Goal: Information Seeking & Learning: Learn about a topic

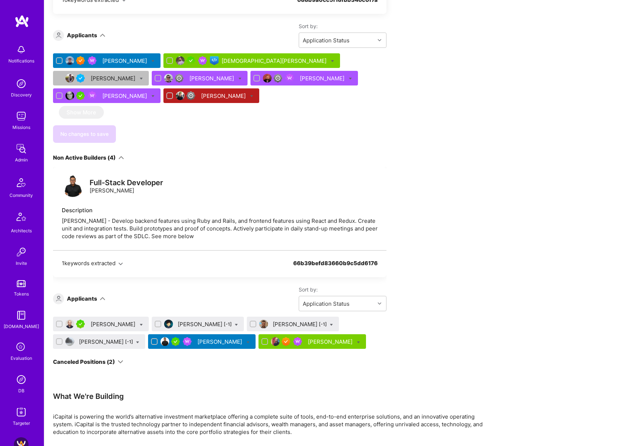
scroll to position [94, 0]
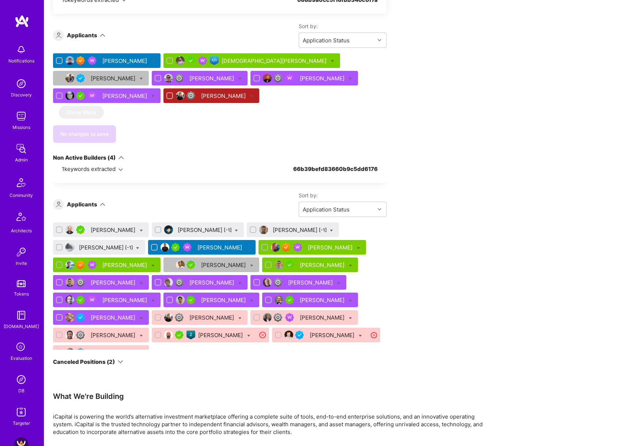
click at [120, 226] on div "[PERSON_NAME]" at bounding box center [114, 230] width 46 height 8
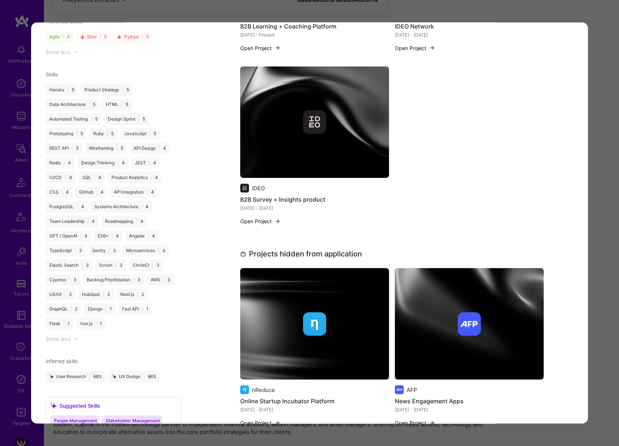
scroll to position [157, 0]
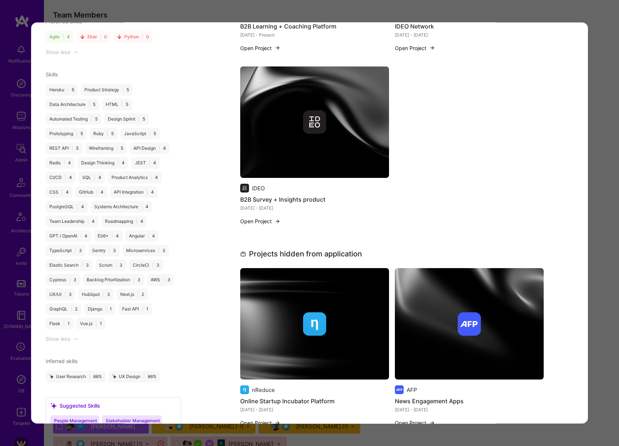
click at [602, 230] on div "Application 1 of 22 Evaluation scores Expertise level Very good Interpersonal s…" at bounding box center [309, 223] width 619 height 446
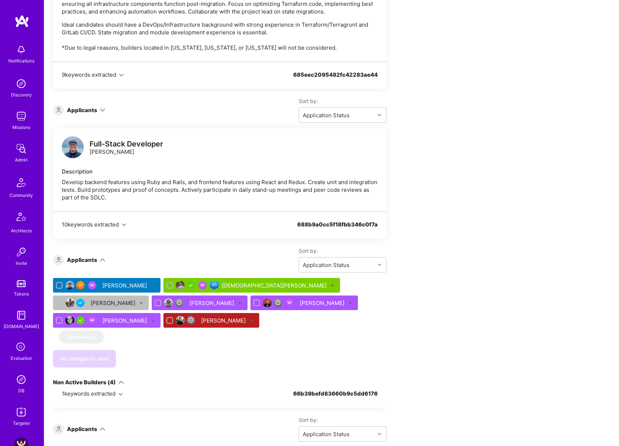
scroll to position [3238, 0]
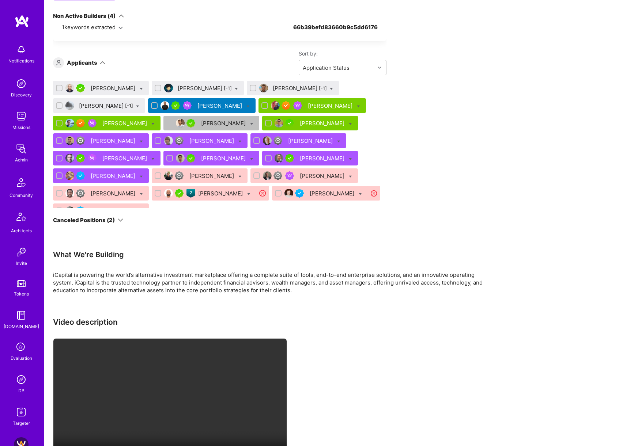
click at [201, 84] on div "[PERSON_NAME] [-1]" at bounding box center [205, 88] width 54 height 8
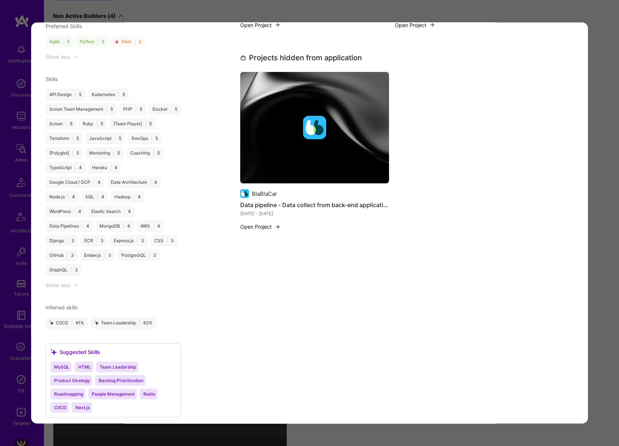
scroll to position [768, 0]
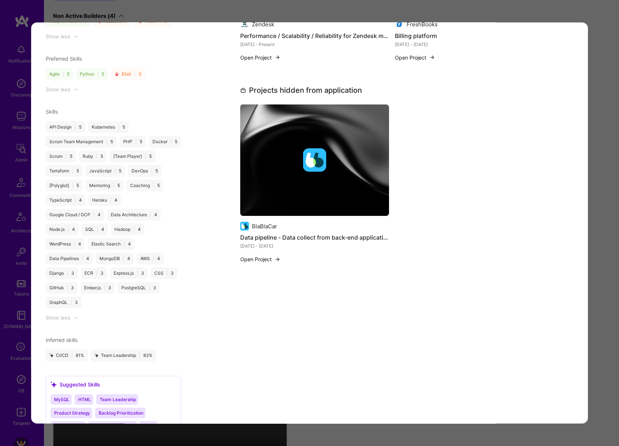
click at [600, 184] on div "Application 2 of 22 Admin data Details User ID: 62a6794a7a1ea9001103642d Admin:…" at bounding box center [309, 223] width 619 height 446
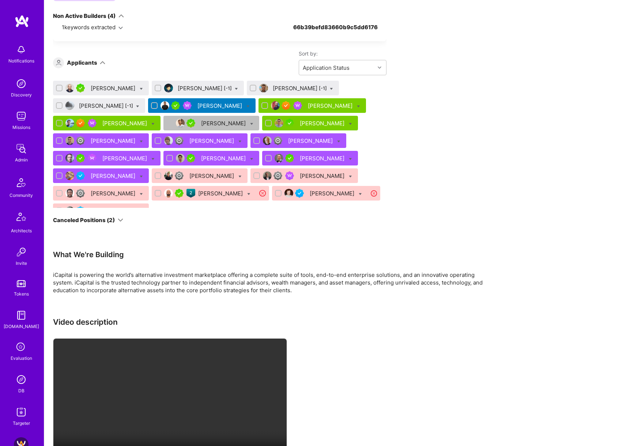
click at [276, 84] on div "[PERSON_NAME] [-1]" at bounding box center [300, 88] width 54 height 8
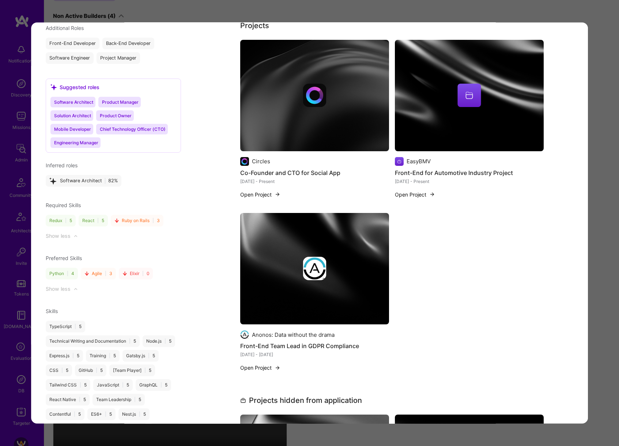
scroll to position [772, 0]
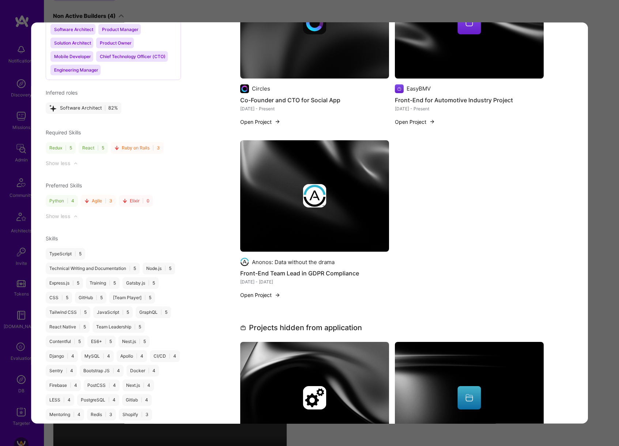
click at [591, 201] on div "Application 3 of 22 Admin data Details User ID: 6287d18691217500124aeb9c Admin:…" at bounding box center [309, 223] width 619 height 446
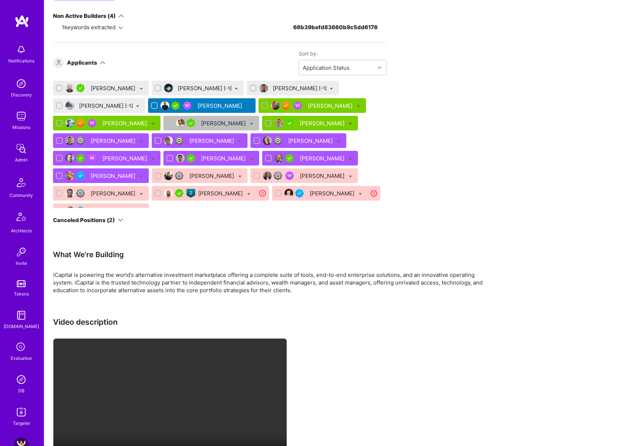
click at [107, 102] on div "[PERSON_NAME] [-1]" at bounding box center [106, 106] width 54 height 8
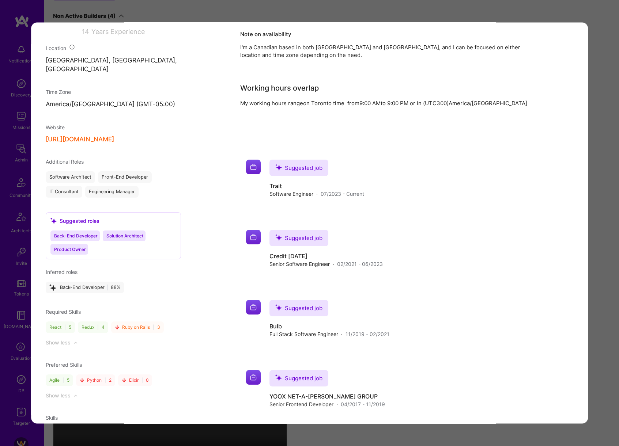
scroll to position [499, 0]
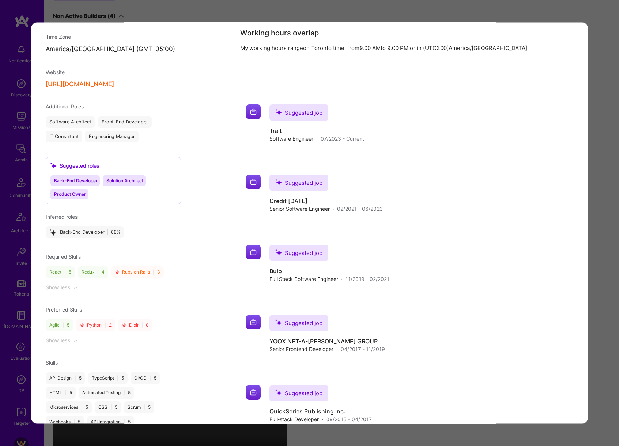
click at [606, 241] on div "Application 4 of 22 Admin data Details User ID: 63ce71110ae0b2de69c3fed2 Admin:…" at bounding box center [309, 223] width 619 height 446
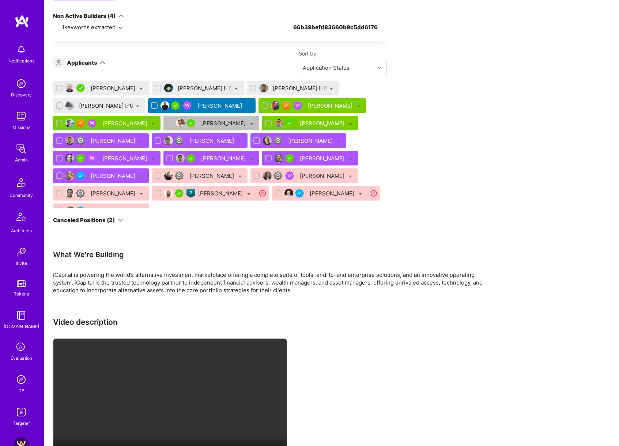
click at [324, 102] on div "[PERSON_NAME]" at bounding box center [331, 106] width 46 height 8
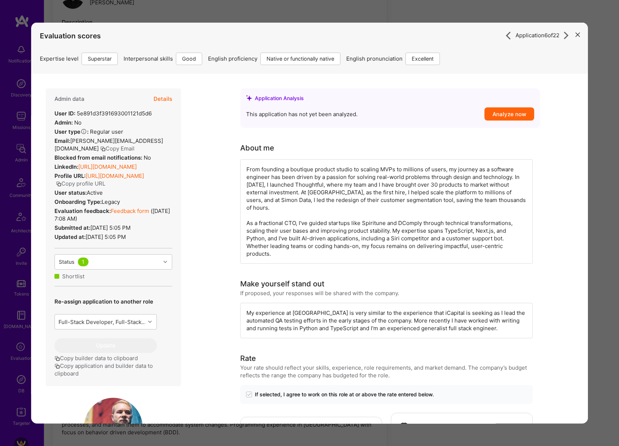
click at [137, 167] on link "[URL][DOMAIN_NAME]" at bounding box center [107, 166] width 58 height 7
click at [499, 8] on div "Application 6 of 22 Evaluation scores Expertise level Superstar Interpersonal s…" at bounding box center [309, 223] width 619 height 446
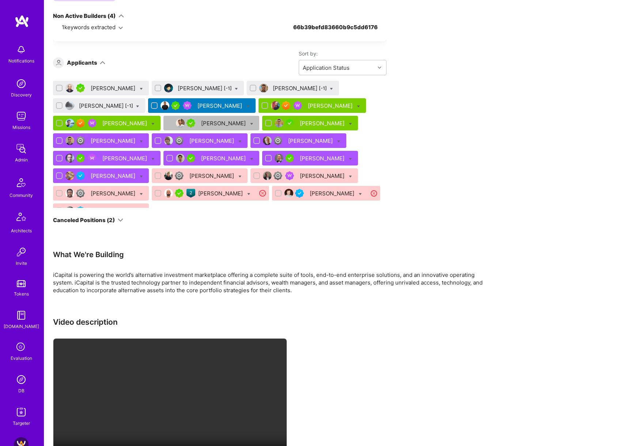
scroll to position [3026, 0]
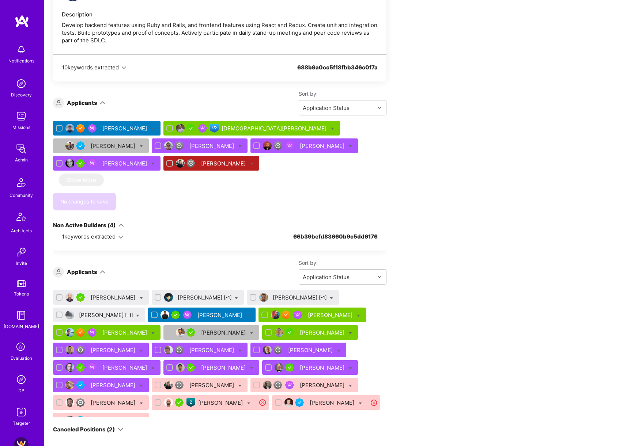
click at [207, 329] on div "[PERSON_NAME]" at bounding box center [224, 333] width 46 height 8
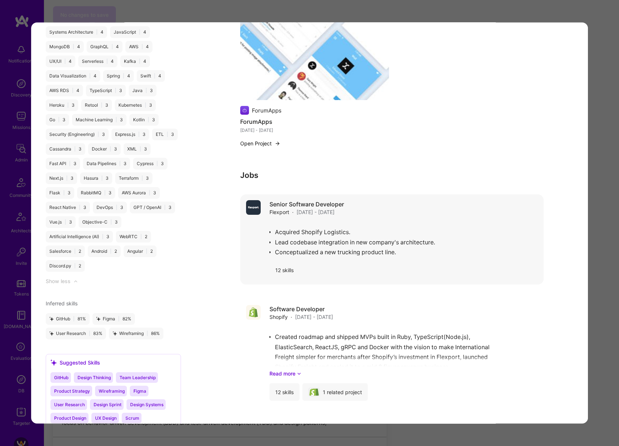
scroll to position [1115, 0]
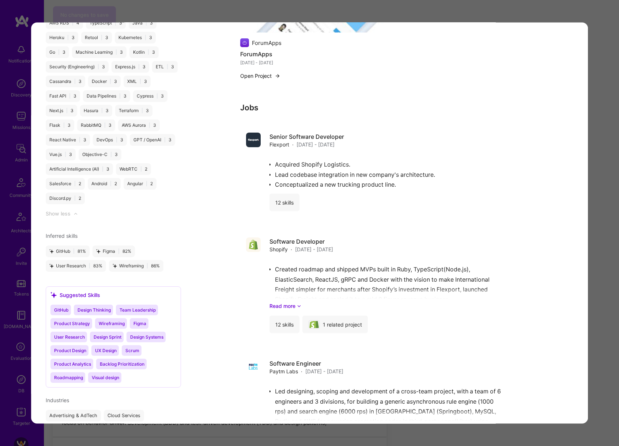
click at [602, 292] on div "Application 8 of 22 Evaluation scores Expertise level Very good Interpersonal s…" at bounding box center [309, 223] width 619 height 446
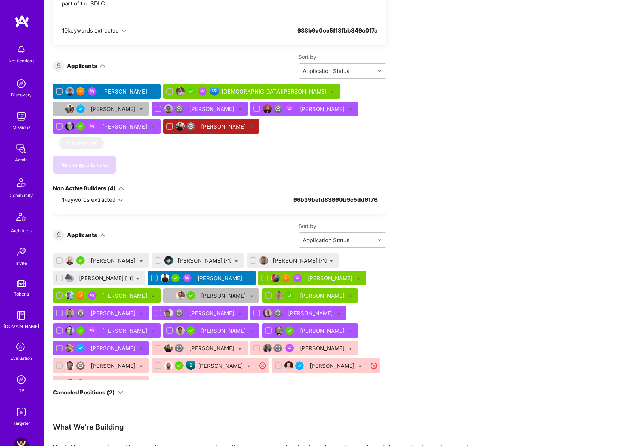
scroll to position [3063, 0]
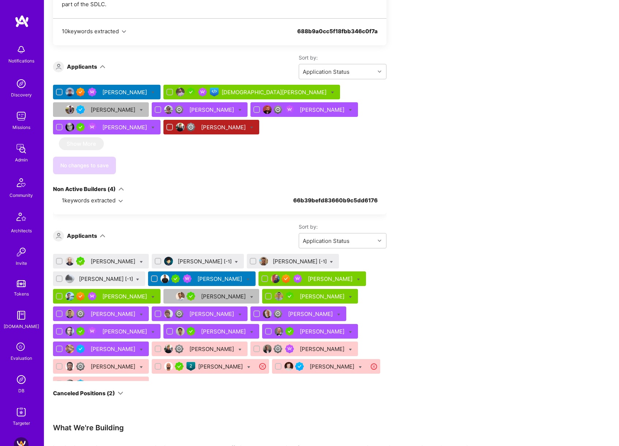
click at [201, 293] on div "[PERSON_NAME]" at bounding box center [224, 297] width 46 height 8
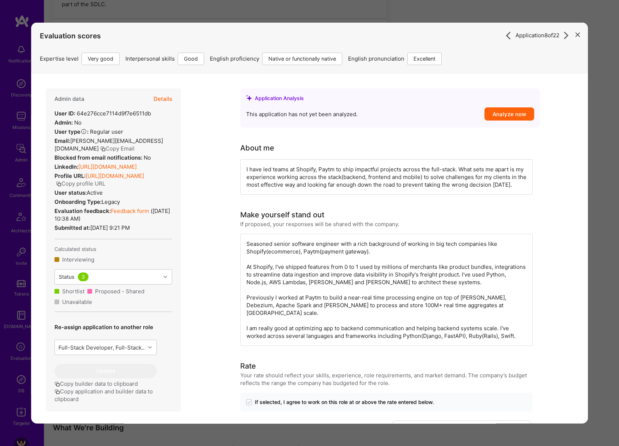
click at [167, 96] on button "Details" at bounding box center [163, 98] width 19 height 21
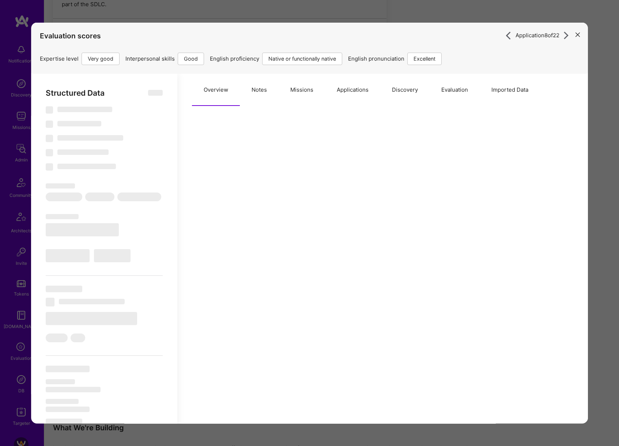
type textarea "x"
select select "Right Now"
select select "5"
select select "4"
select select "7"
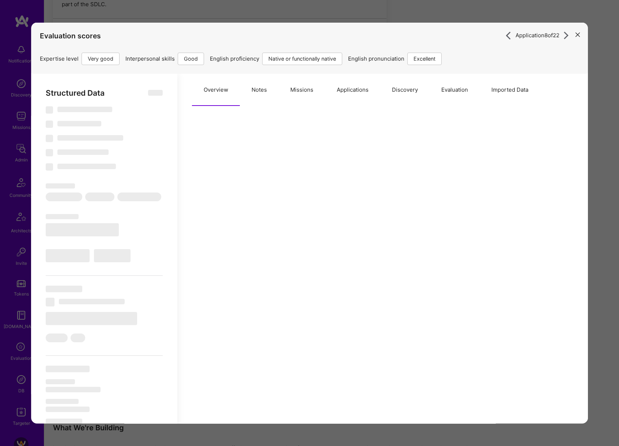
select select "7"
select select "US"
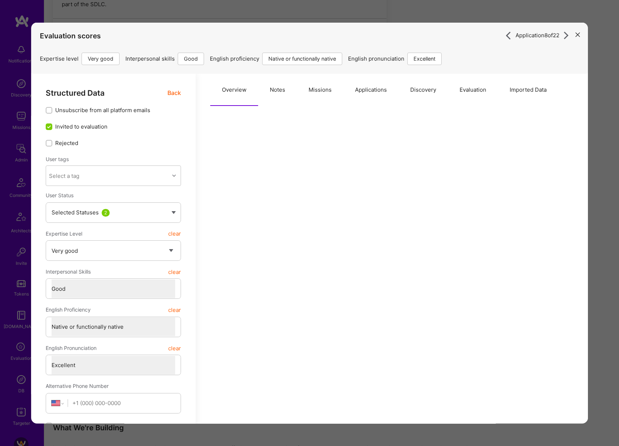
click at [302, 92] on button "Missions" at bounding box center [320, 89] width 46 height 32
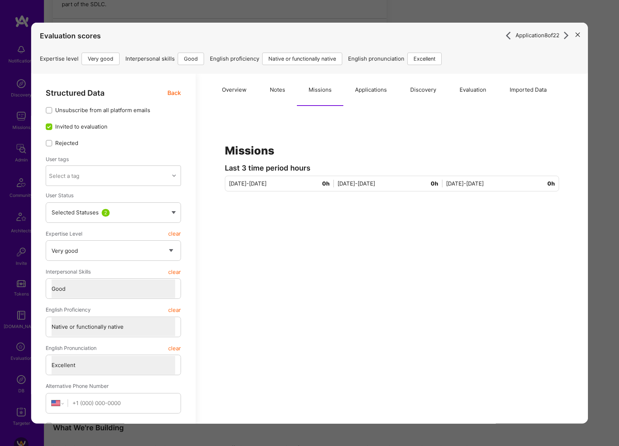
click at [288, 92] on button "Notes" at bounding box center [277, 89] width 39 height 32
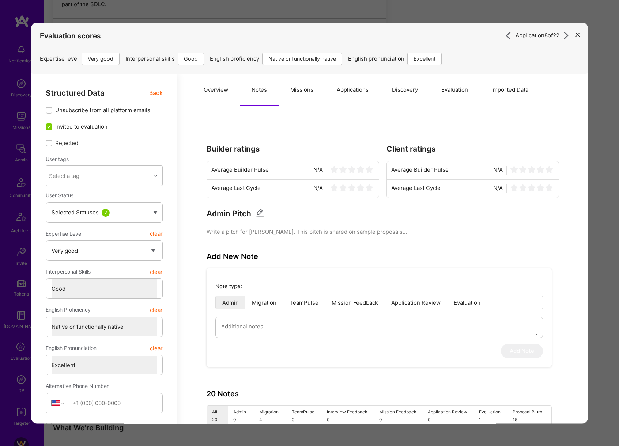
scroll to position [2977, 0]
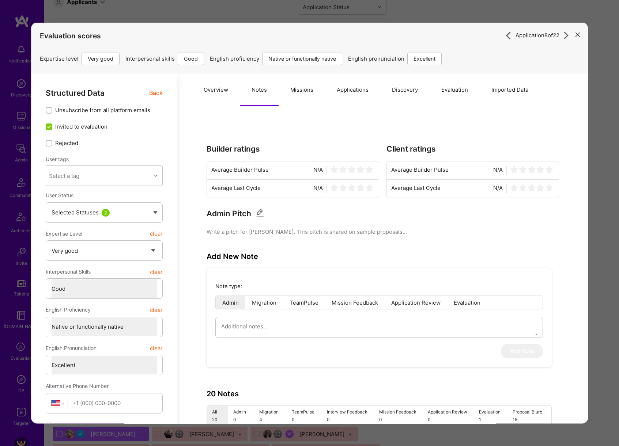
click at [155, 93] on span "Back" at bounding box center [156, 92] width 14 height 9
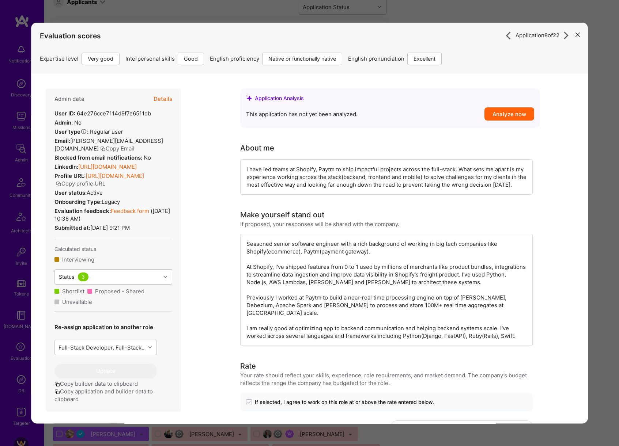
click at [137, 170] on link "[URL][DOMAIN_NAME]" at bounding box center [107, 166] width 58 height 7
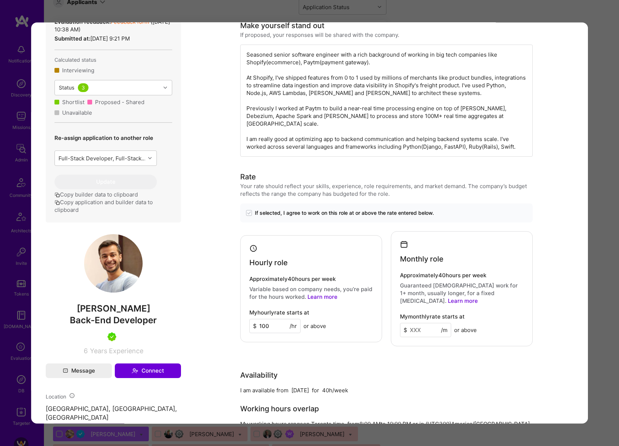
scroll to position [254, 0]
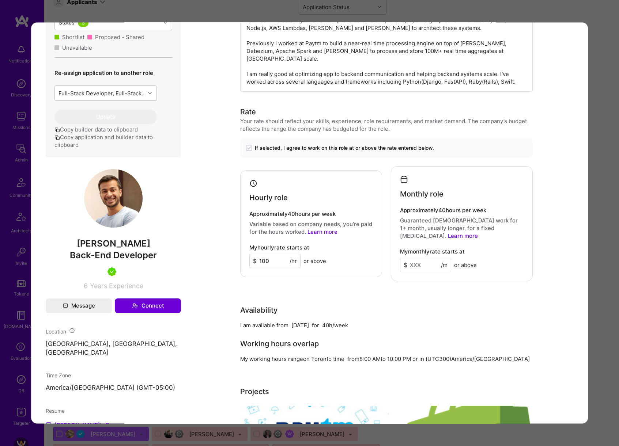
click at [128, 249] on span "[PERSON_NAME]" at bounding box center [113, 243] width 135 height 11
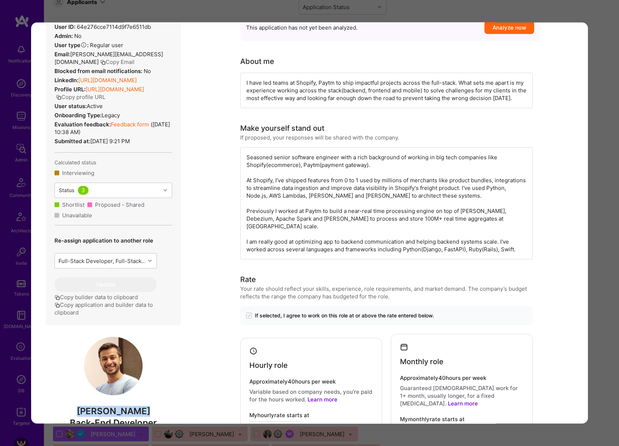
scroll to position [0, 0]
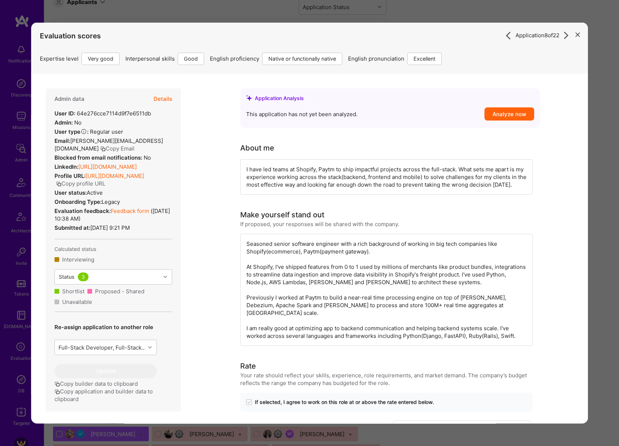
click at [100, 147] on button "Copy Email" at bounding box center [117, 148] width 34 height 8
click at [604, 197] on div "Application 8 of 22 Evaluation scores Expertise level Very good Interpersonal s…" at bounding box center [309, 223] width 619 height 446
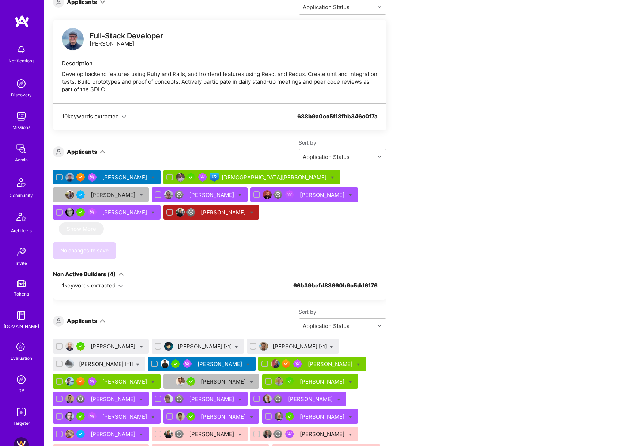
click at [306, 378] on div "[PERSON_NAME]" at bounding box center [323, 382] width 46 height 8
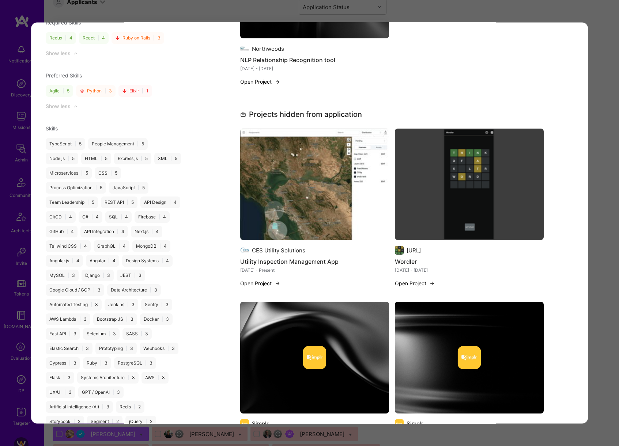
scroll to position [933, 0]
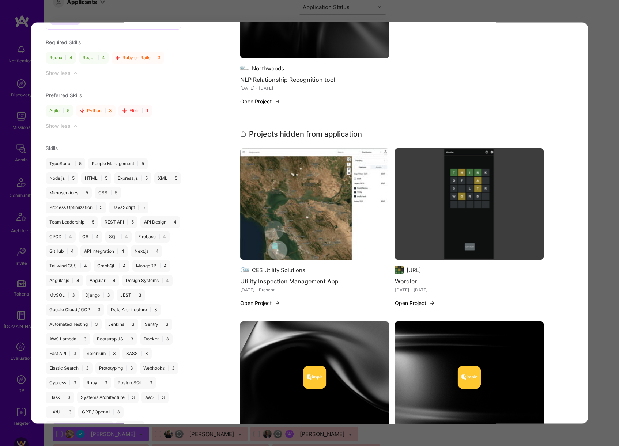
click at [608, 235] on div "Application 9 of 22 Evaluation scores Expertise level Very good Interpersonal s…" at bounding box center [309, 223] width 619 height 446
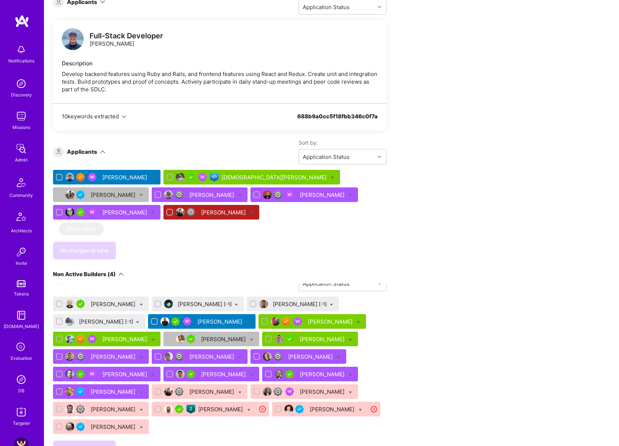
scroll to position [164, 0]
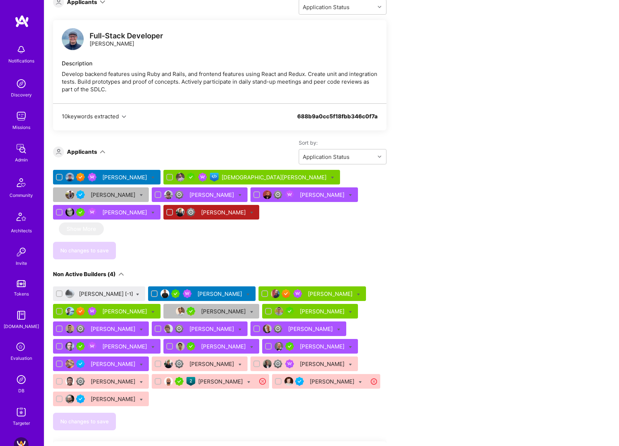
click at [201, 343] on div "[PERSON_NAME]" at bounding box center [224, 347] width 46 height 8
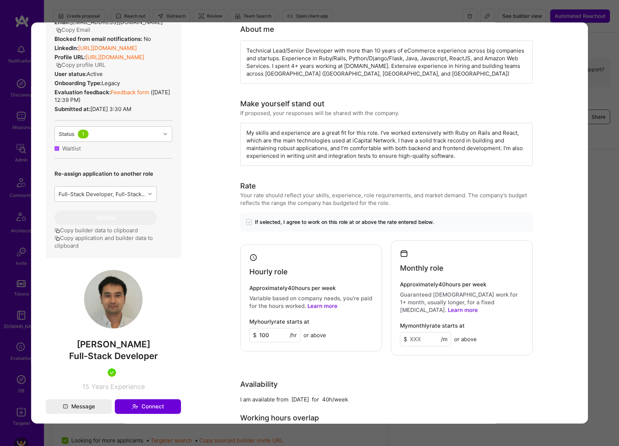
scroll to position [200, 0]
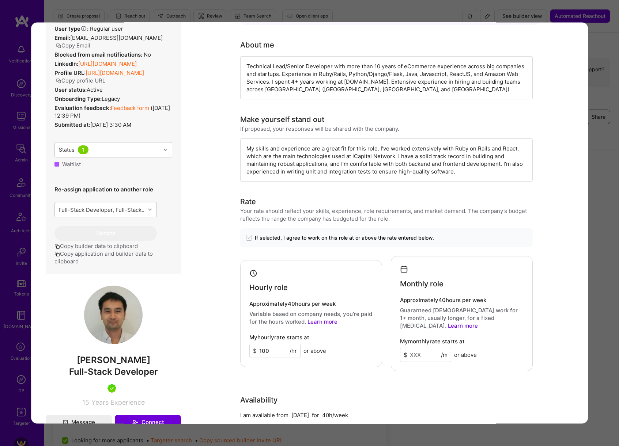
click at [88, 45] on button "Copy Email" at bounding box center [73, 45] width 34 height 8
click at [594, 116] on div "Application 14 of 22 Builder Missing Requirements Required Location See locatio…" at bounding box center [309, 223] width 619 height 446
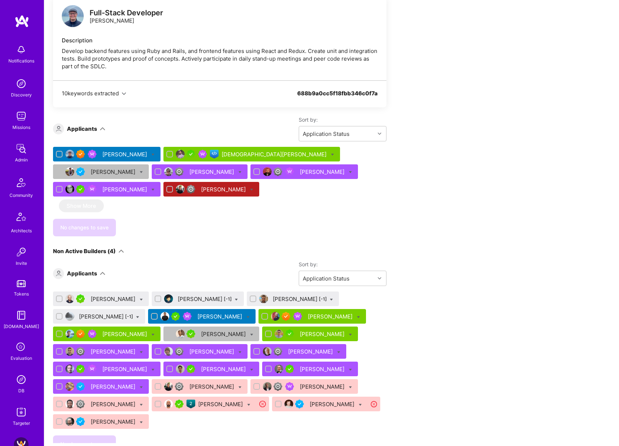
scroll to position [118, 0]
click at [300, 366] on div "[PERSON_NAME]" at bounding box center [323, 370] width 46 height 8
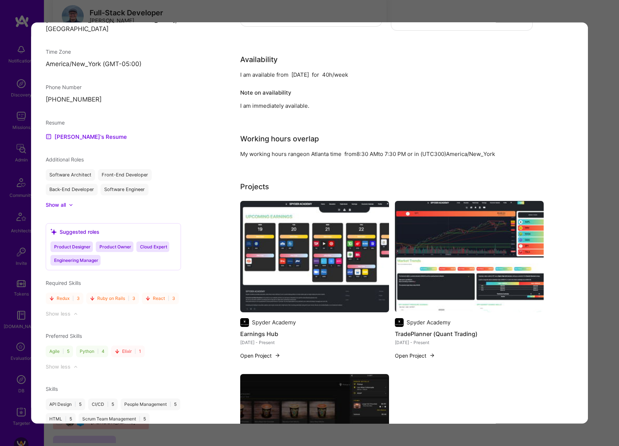
scroll to position [544, 0]
click at [591, 215] on div "Application 15 of 22 Evaluation scores Expertise level Very good Interpersonal …" at bounding box center [309, 223] width 619 height 446
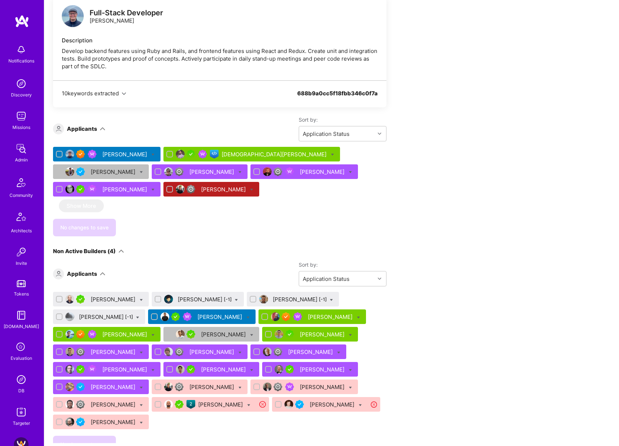
click at [113, 383] on div "[PERSON_NAME]" at bounding box center [114, 387] width 46 height 8
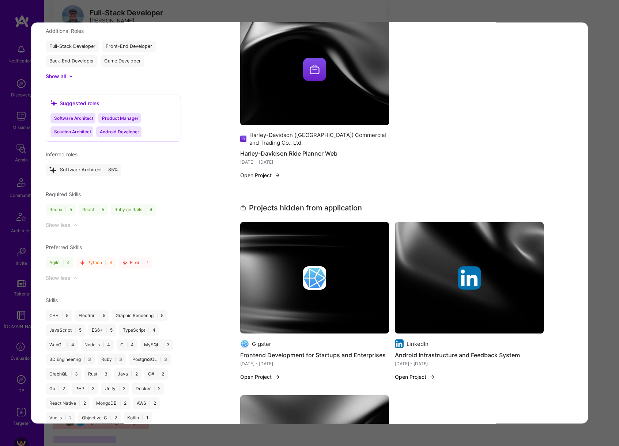
scroll to position [988, 0]
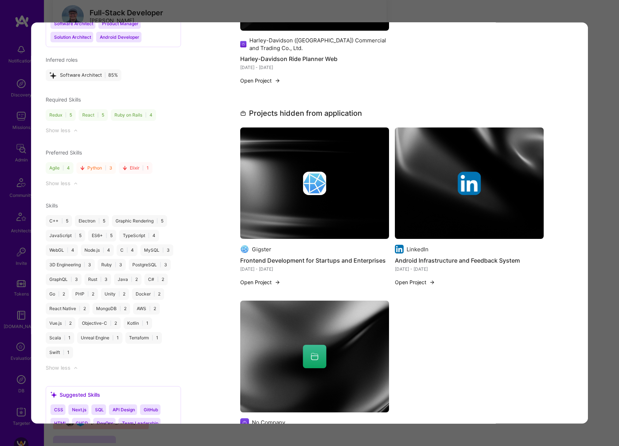
click at [610, 248] on div "Application 16 of 22 Builder Missing Requirements Rate $ 95 - $ 115 User set $ …" at bounding box center [309, 223] width 619 height 446
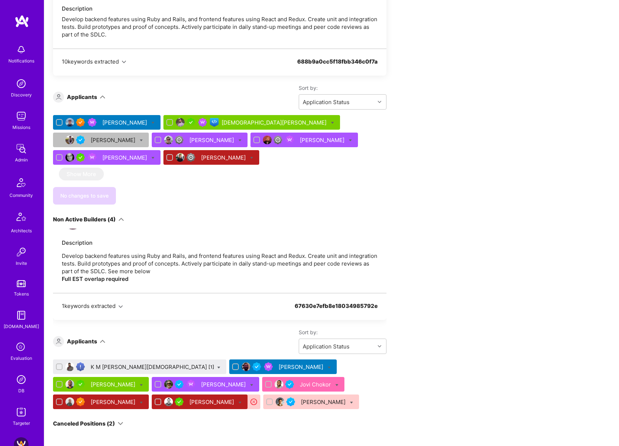
scroll to position [391, 0]
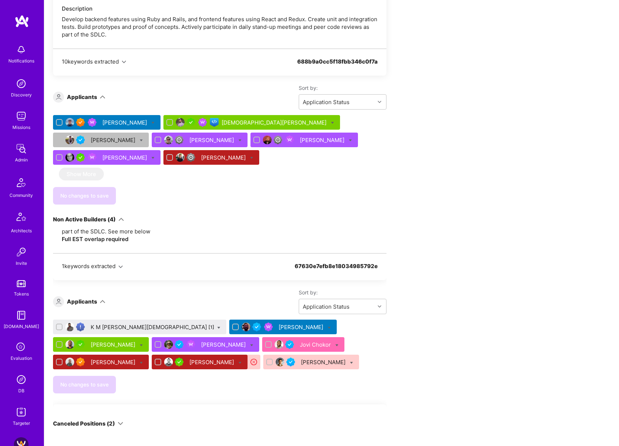
click at [117, 324] on div "K M [PERSON_NAME][DEMOGRAPHIC_DATA] [1]" at bounding box center [153, 328] width 124 height 8
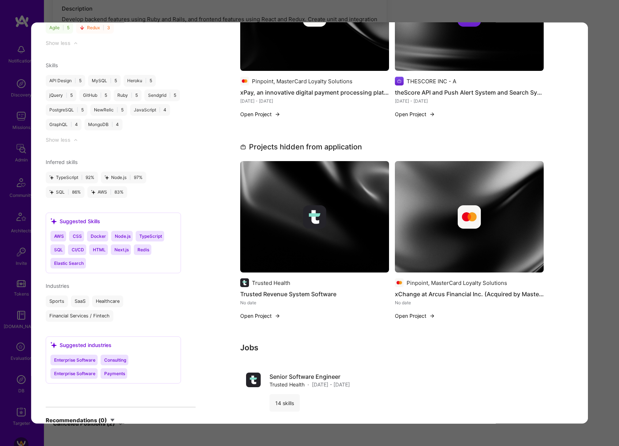
scroll to position [854, 0]
click at [600, 179] on div "Application 1 of 8 Admin data Details User ID: 64ea1465e7114dbd6f6516a3 Admin: …" at bounding box center [309, 223] width 619 height 446
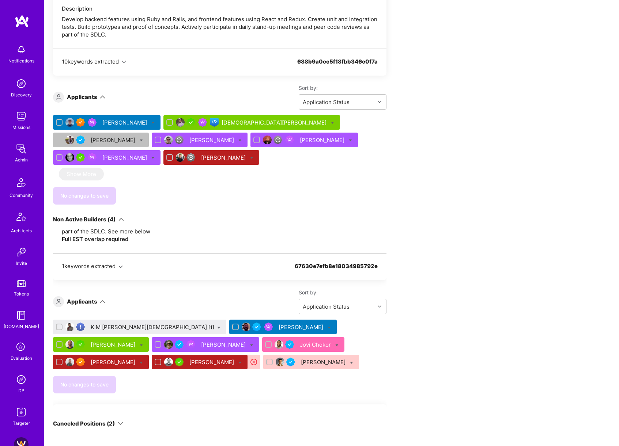
click at [137, 341] on div "[PERSON_NAME]" at bounding box center [114, 345] width 46 height 8
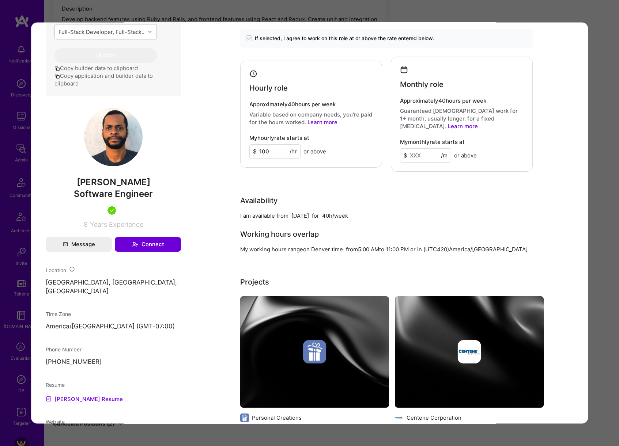
scroll to position [323, 0]
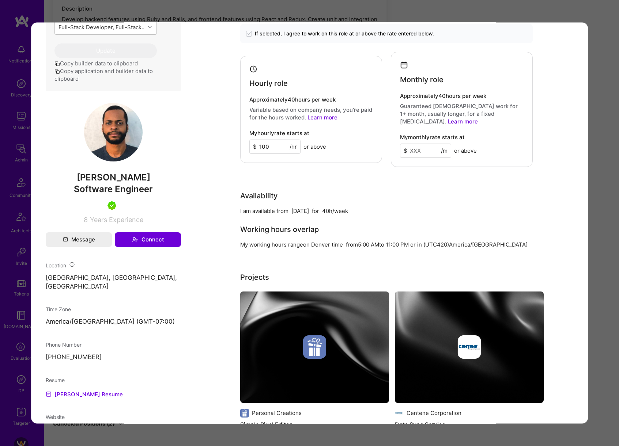
click at [89, 181] on span "[PERSON_NAME]" at bounding box center [113, 177] width 135 height 11
copy span "[PERSON_NAME]"
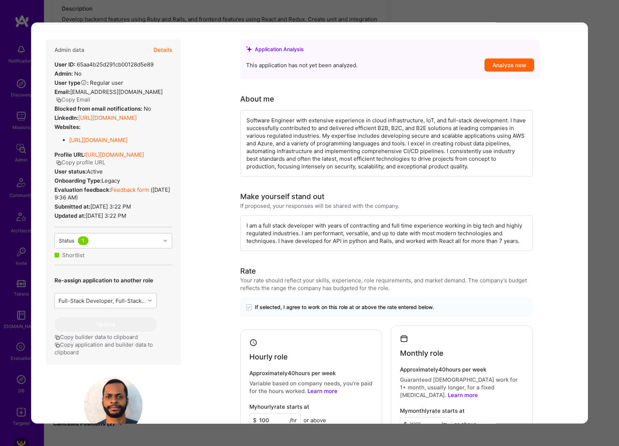
scroll to position [36, 0]
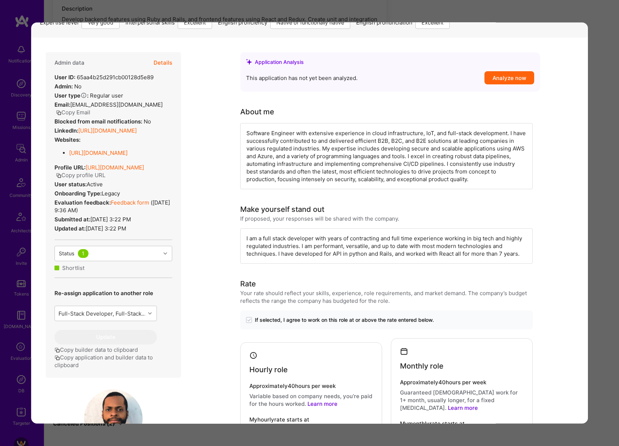
click at [82, 113] on button "Copy Email" at bounding box center [73, 112] width 34 height 8
click at [602, 227] on div "Application 3 of 8 Evaluation scores Expertise level Very good Interpersonal sk…" at bounding box center [309, 223] width 619 height 446
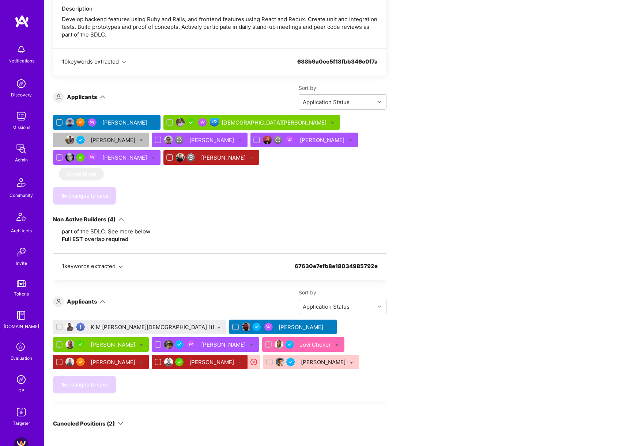
click at [300, 341] on div "Jovi Chokor" at bounding box center [316, 345] width 33 height 8
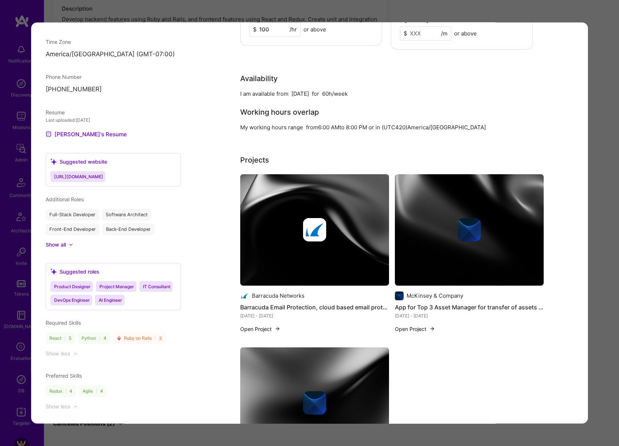
scroll to position [586, 0]
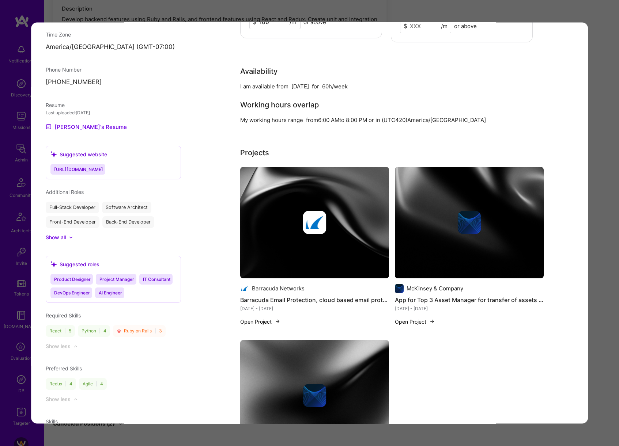
click at [602, 251] on div "Application 5 of 8 Evaluation scores Expertise level Good Interpersonal skills …" at bounding box center [309, 223] width 619 height 446
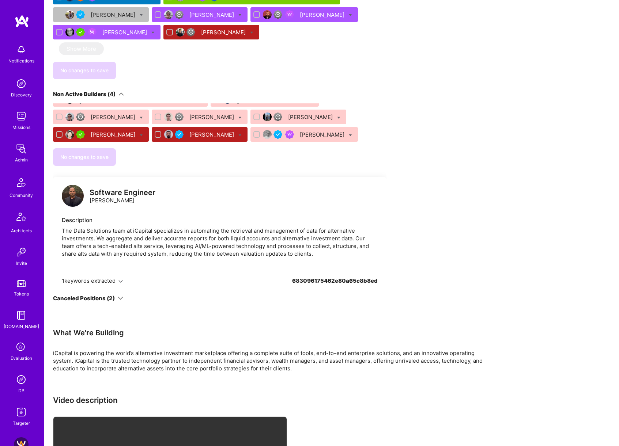
scroll to position [3193, 0]
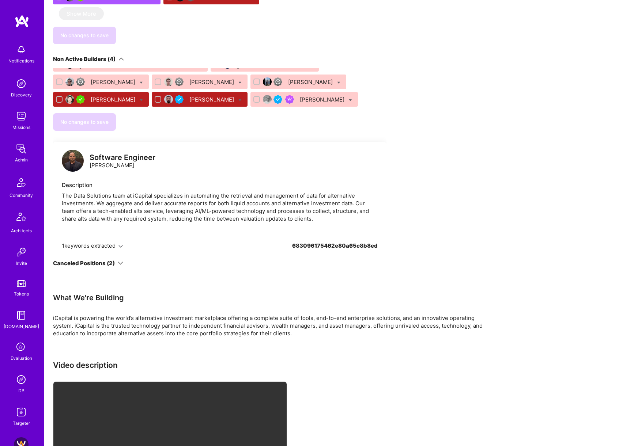
click at [119, 261] on icon at bounding box center [120, 263] width 5 height 5
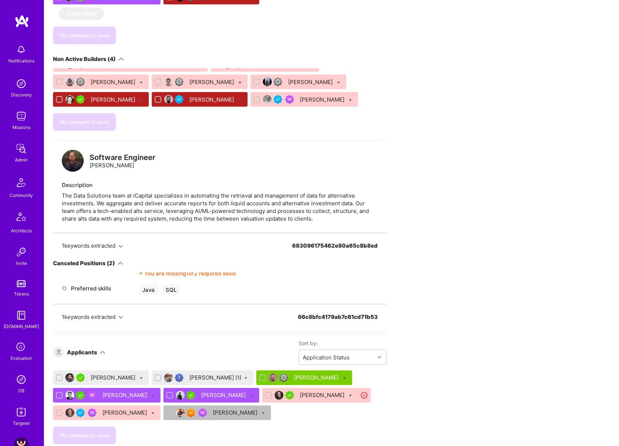
scroll to position [676, 0]
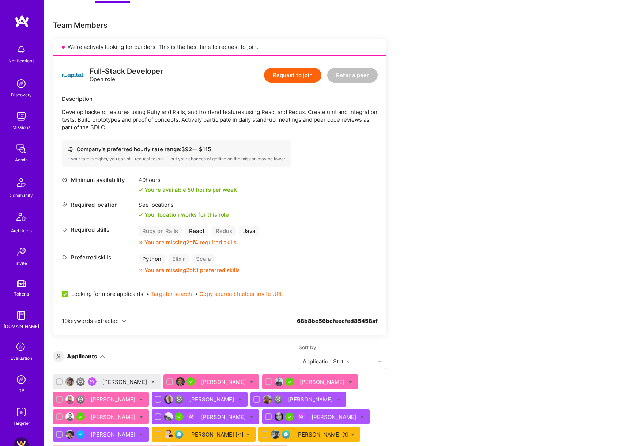
scroll to position [0, 0]
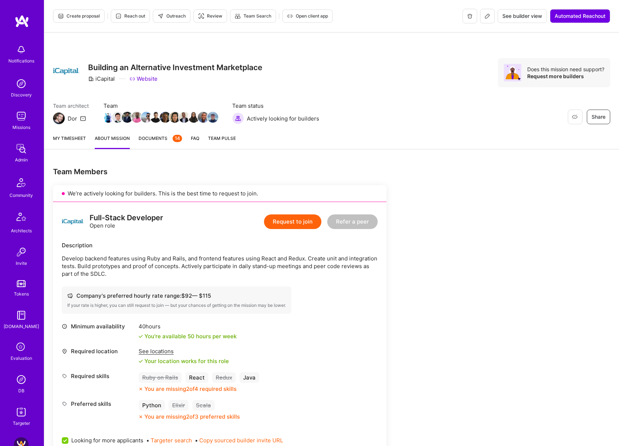
click at [521, 17] on span "See builder view" at bounding box center [522, 15] width 40 height 7
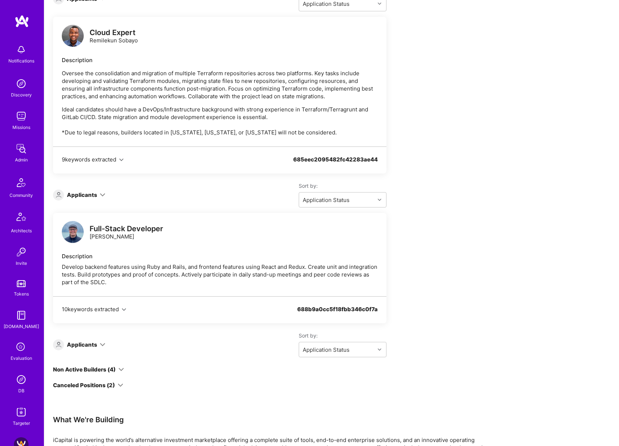
scroll to position [2176, 0]
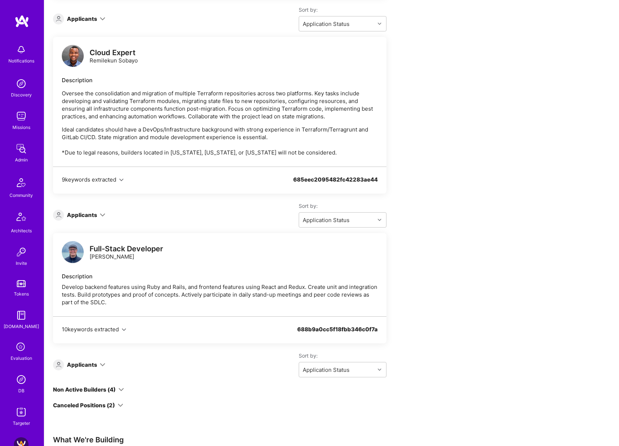
click at [122, 387] on icon at bounding box center [120, 389] width 5 height 5
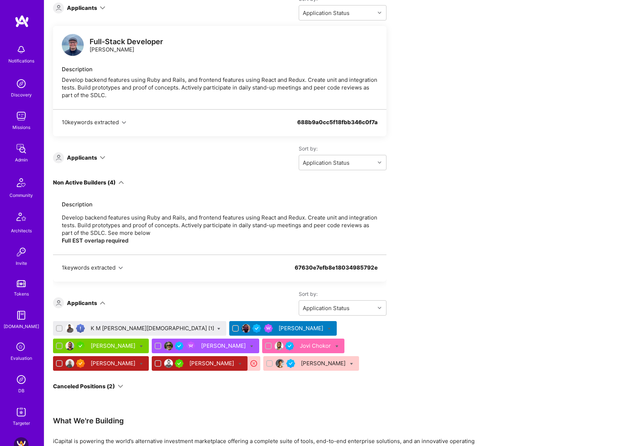
scroll to position [373, 0]
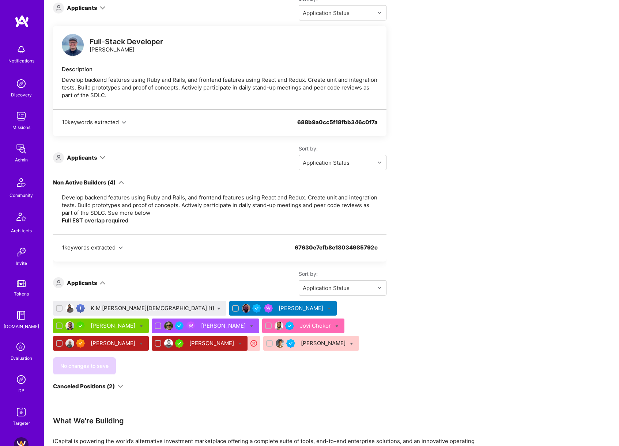
click at [137, 340] on div "[PERSON_NAME]" at bounding box center [114, 344] width 46 height 8
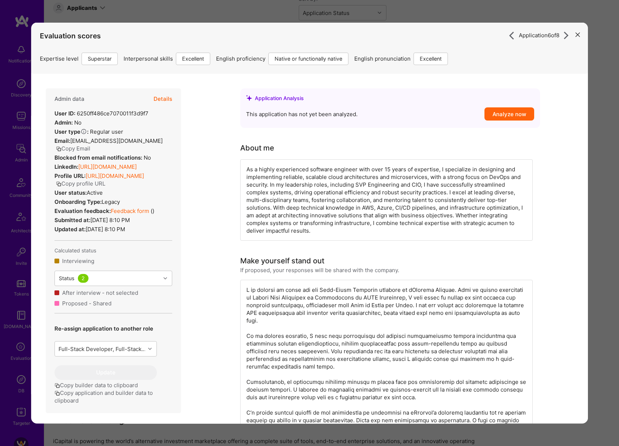
click at [165, 102] on button "Details" at bounding box center [163, 98] width 19 height 21
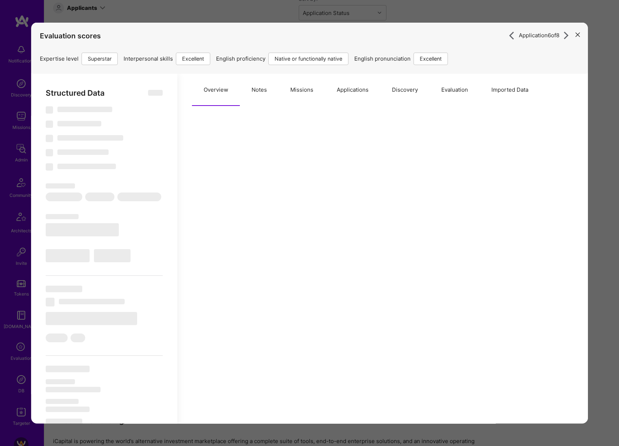
type textarea "x"
select select "Right Now"
select select "7"
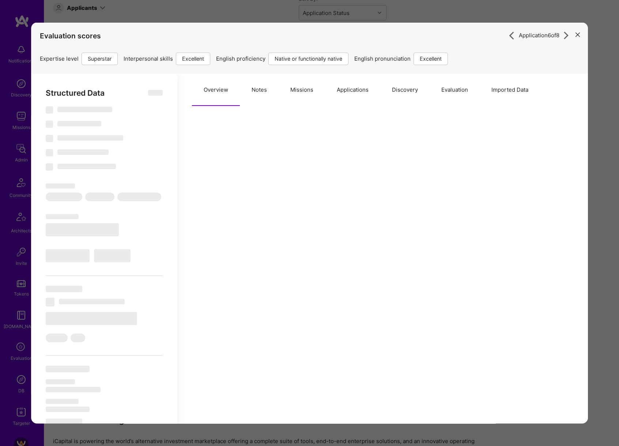
select select "7"
select select "US"
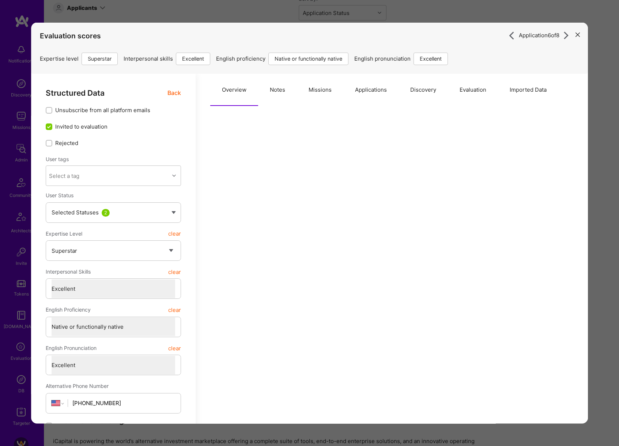
click at [248, 93] on button "Overview" at bounding box center [234, 89] width 48 height 32
click at [283, 91] on button "Notes" at bounding box center [277, 89] width 39 height 32
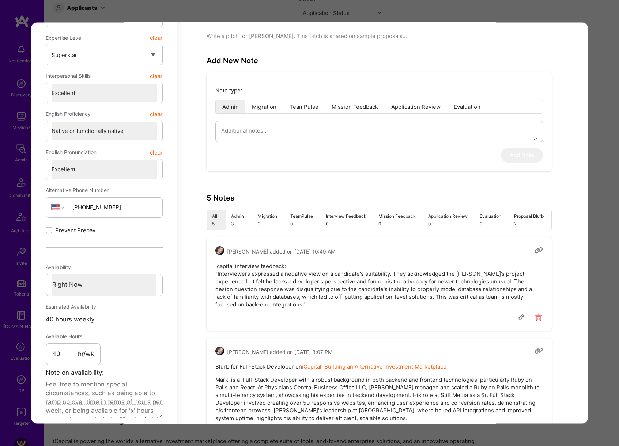
scroll to position [208, 0]
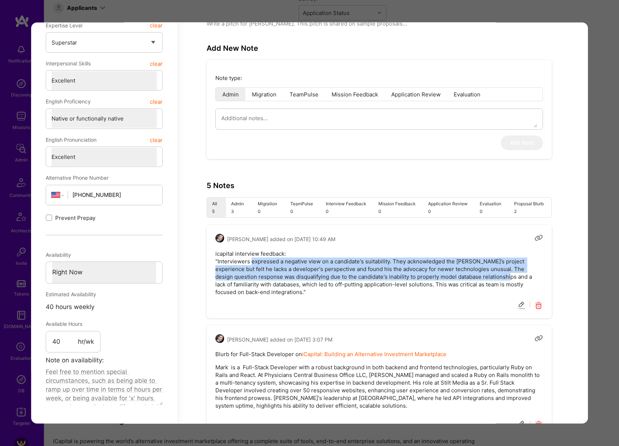
drag, startPoint x: 251, startPoint y: 262, endPoint x: 492, endPoint y: 278, distance: 241.1
click at [492, 278] on pre "icapital interview feedback: "Interviewers expressed a negative view on a candi…" at bounding box center [379, 273] width 328 height 46
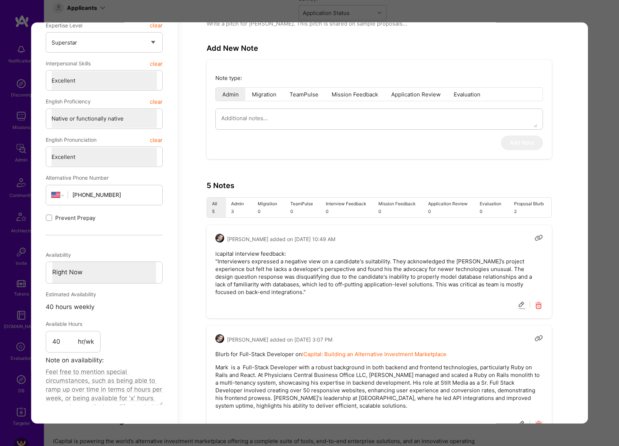
click at [595, 247] on div "Application 6 of 8 Evaluation scores Expertise level Superstar Interpersonal sk…" at bounding box center [309, 223] width 619 height 446
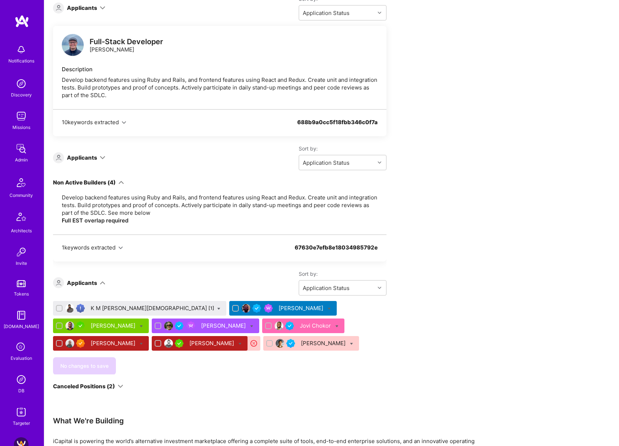
click at [189, 340] on div "[PERSON_NAME]" at bounding box center [212, 344] width 46 height 8
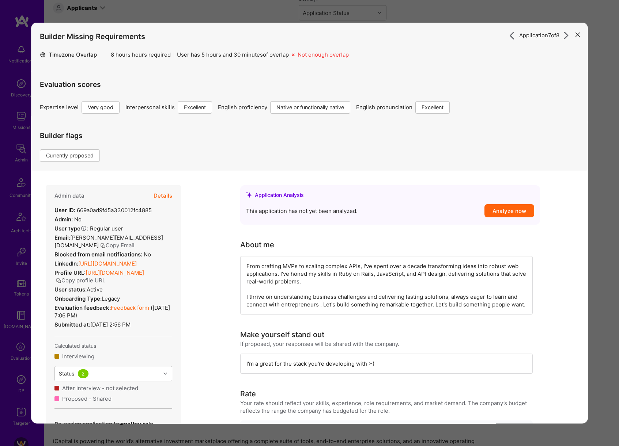
click at [164, 196] on button "Details" at bounding box center [163, 195] width 19 height 21
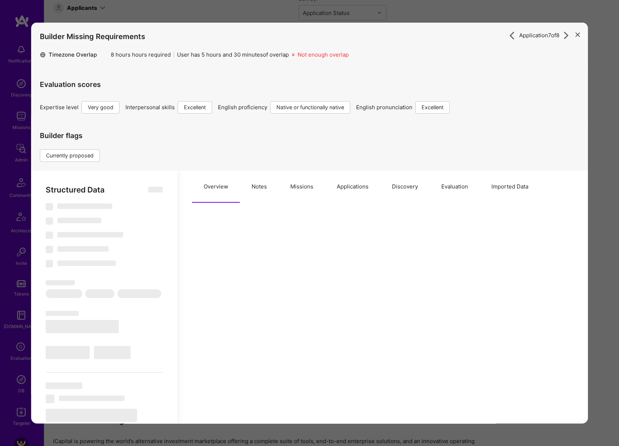
scroll to position [140, 0]
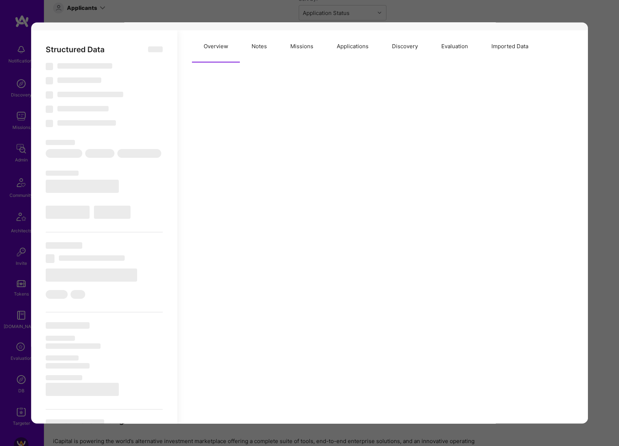
click at [271, 48] on button "Notes" at bounding box center [259, 46] width 39 height 32
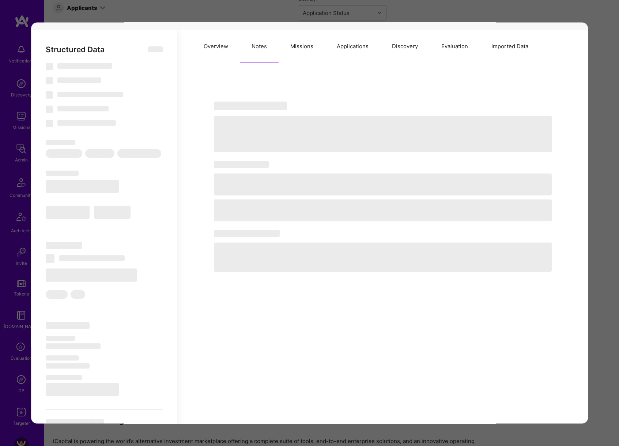
type textarea "x"
select select "Right Now"
select select "5"
select select "7"
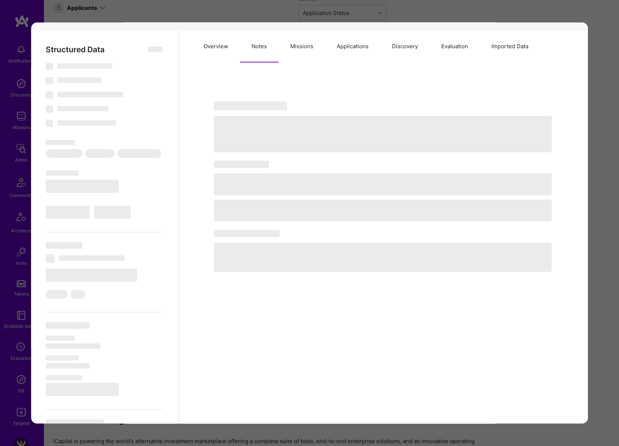
select select "7"
select select "CA"
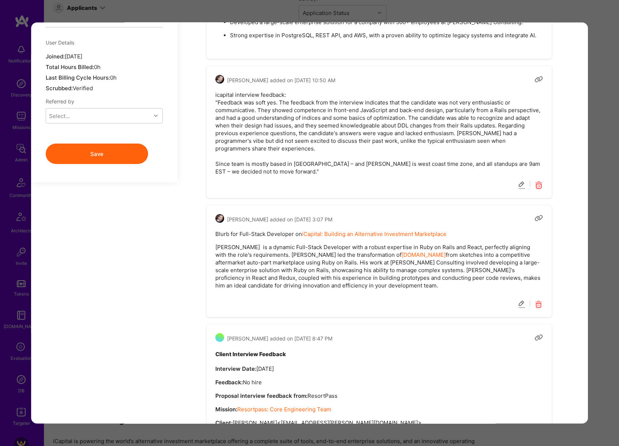
scroll to position [711, 0]
drag, startPoint x: 279, startPoint y: 95, endPoint x: 336, endPoint y: 142, distance: 73.5
click at [336, 142] on pre "icapital interview feedback: "Feedback was soft yes. The feedback from the inte…" at bounding box center [379, 133] width 328 height 84
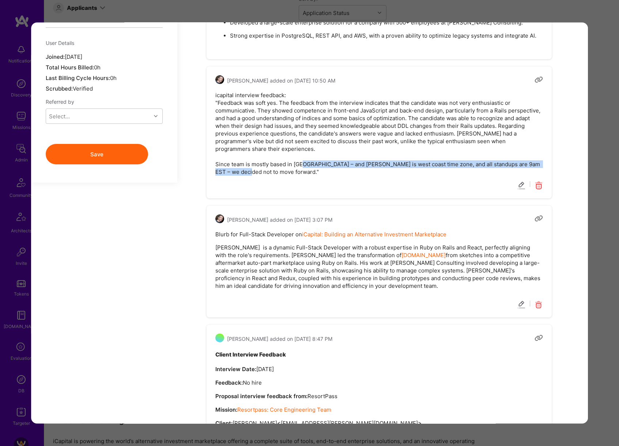
drag, startPoint x: 320, startPoint y: 155, endPoint x: 493, endPoint y: 165, distance: 173.5
click at [493, 165] on pre "icapital interview feedback: "Feedback was soft yes. The feedback from the inte…" at bounding box center [379, 133] width 328 height 84
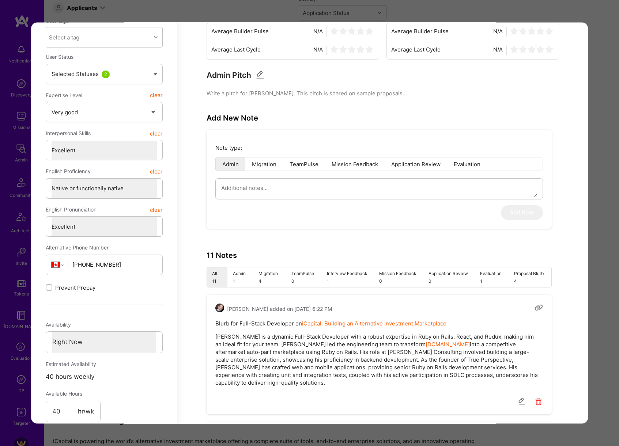
scroll to position [0, 0]
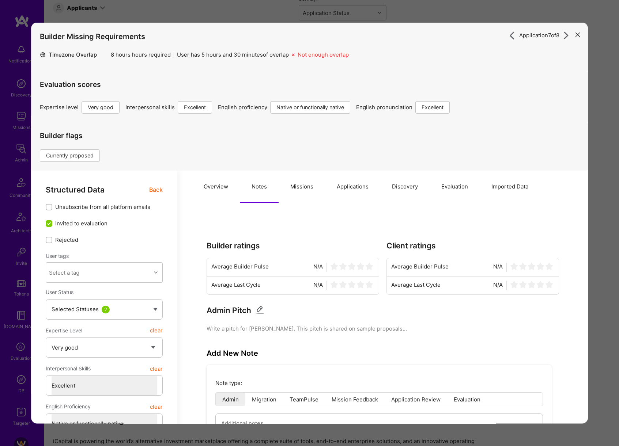
click at [156, 190] on span "Back" at bounding box center [156, 189] width 14 height 9
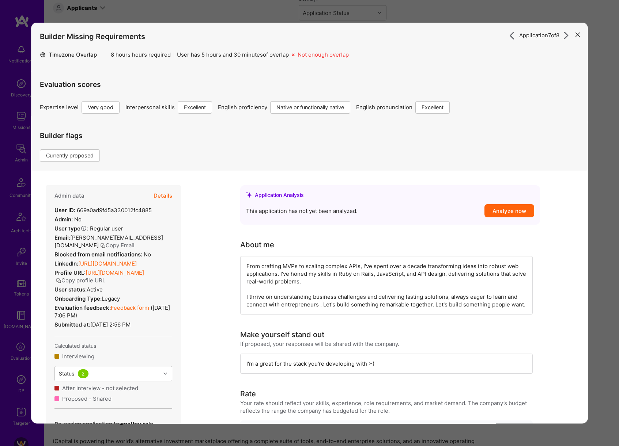
click at [162, 195] on button "Details" at bounding box center [163, 195] width 19 height 21
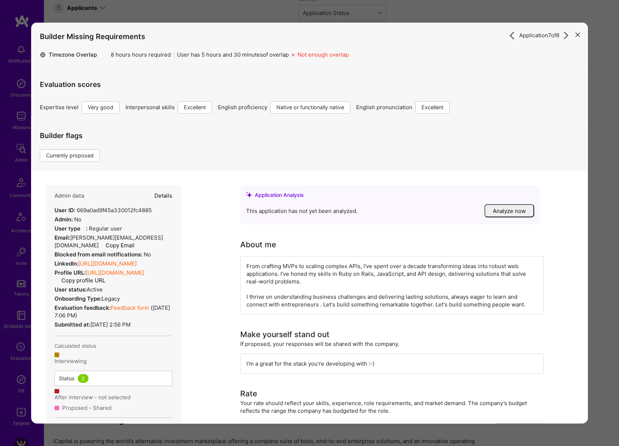
type textarea "x"
select select "5"
select select "7"
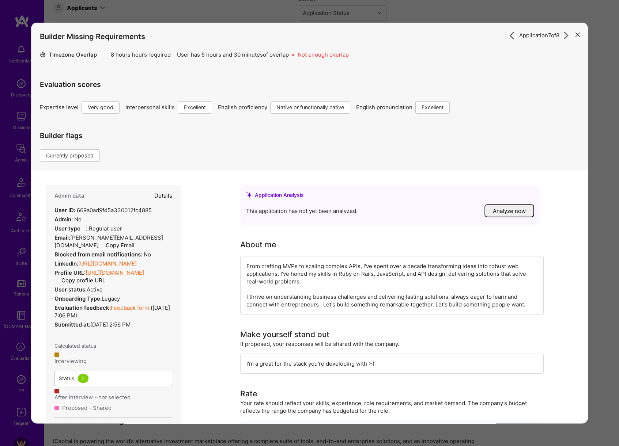
select select "CA"
select select "Right Now"
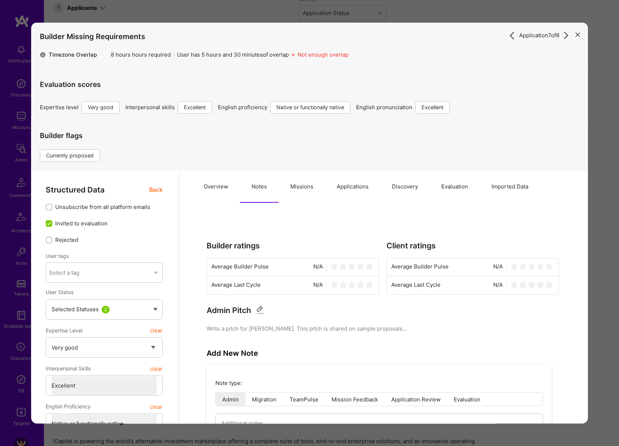
click at [296, 188] on button "Missions" at bounding box center [302, 186] width 46 height 32
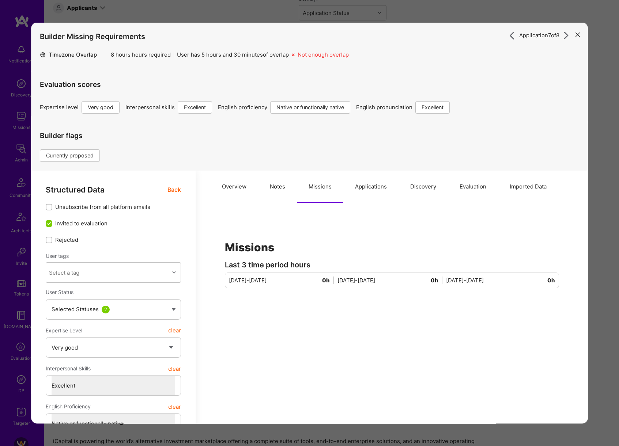
click at [369, 186] on button "Applications" at bounding box center [370, 186] width 55 height 32
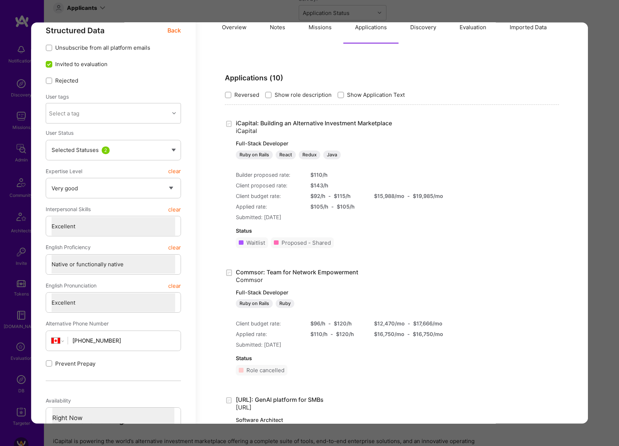
scroll to position [160, 0]
click at [606, 193] on div "Application 7 of 8 Builder Missing Requirements Timezone Overlap 8 hours hours …" at bounding box center [309, 223] width 619 height 446
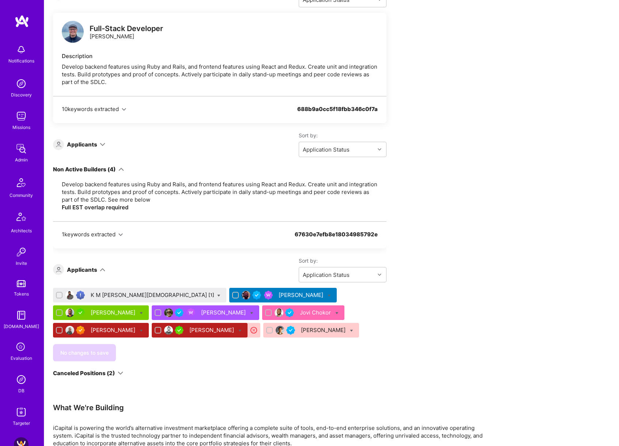
scroll to position [426, 0]
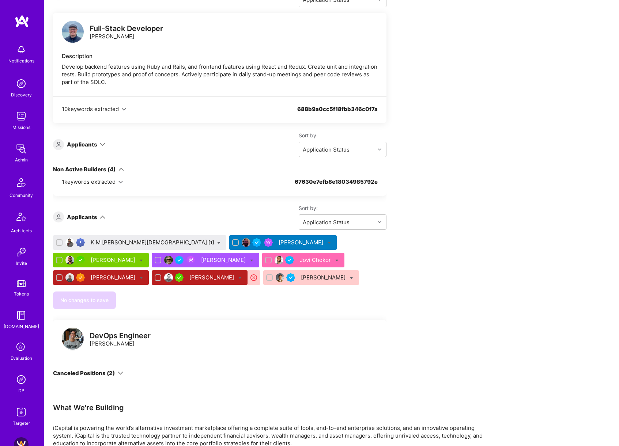
click at [189, 274] on div "[PERSON_NAME]" at bounding box center [212, 278] width 46 height 8
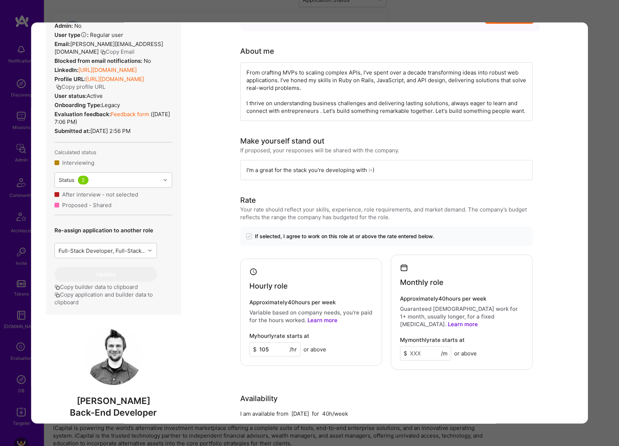
scroll to position [246, 0]
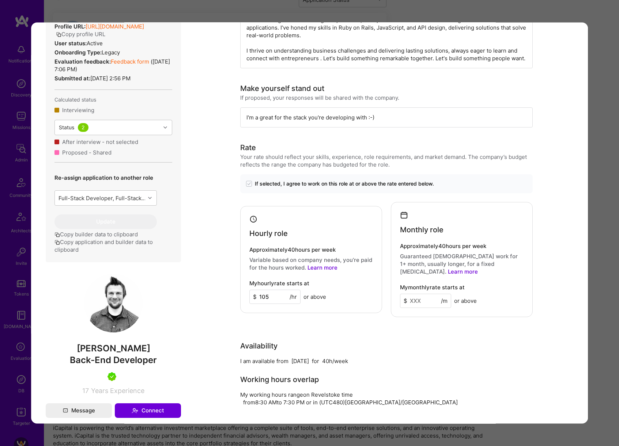
click at [114, 354] on span "[PERSON_NAME]" at bounding box center [113, 348] width 135 height 11
copy span "[PERSON_NAME]"
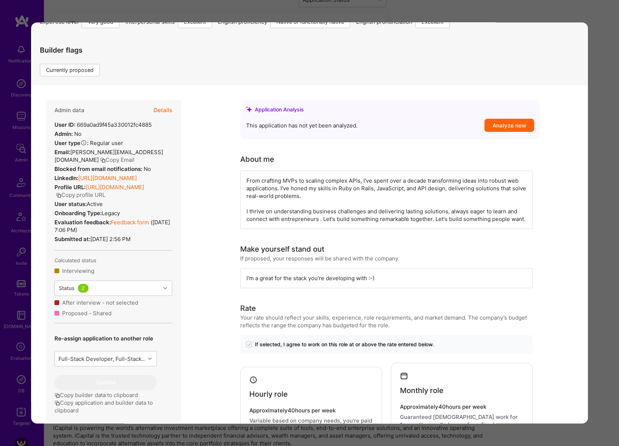
scroll to position [0, 0]
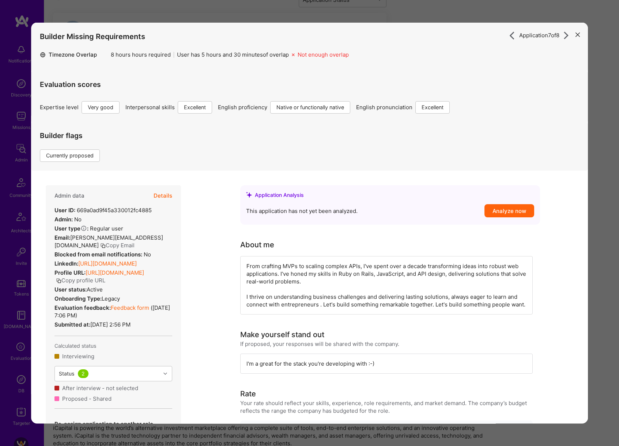
click at [162, 194] on button "Details" at bounding box center [163, 195] width 19 height 21
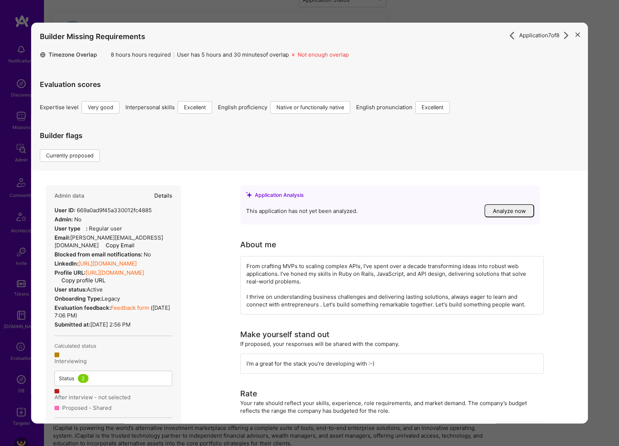
type textarea "x"
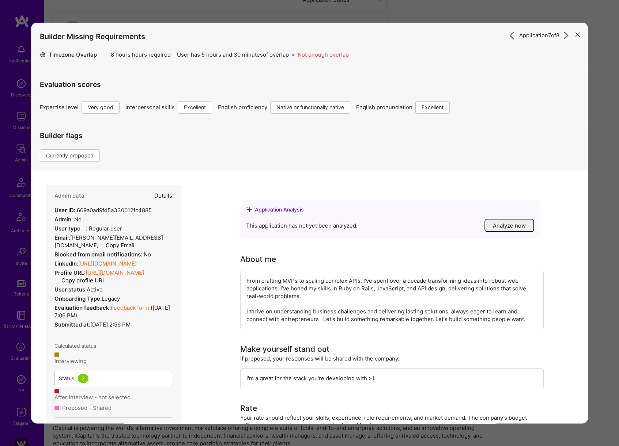
select select "5"
select select "7"
select select "CA"
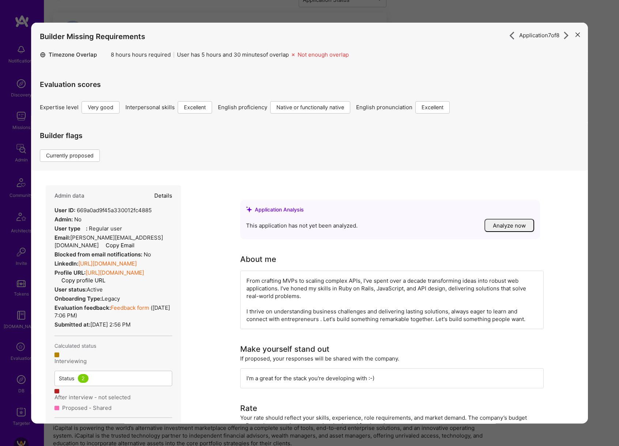
select select "Right Now"
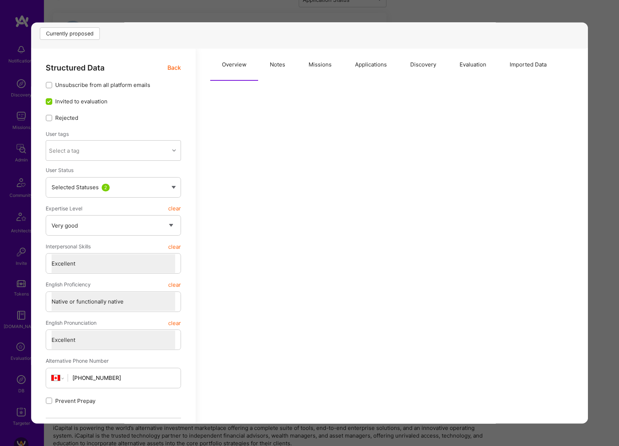
scroll to position [95, 0]
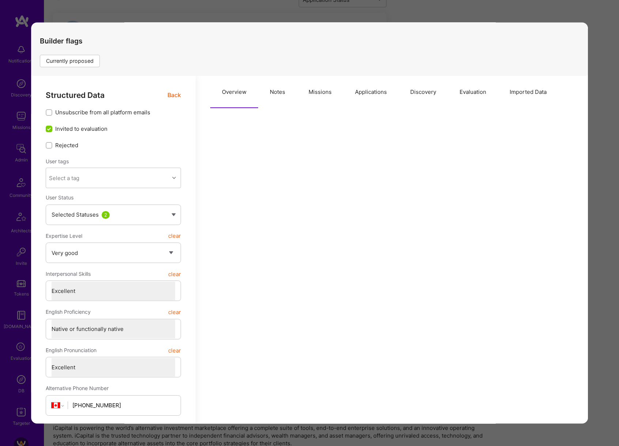
click at [279, 102] on button "Notes" at bounding box center [277, 92] width 39 height 32
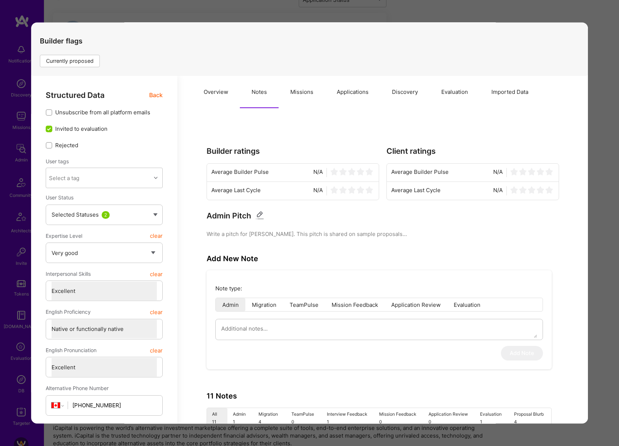
type textarea "x"
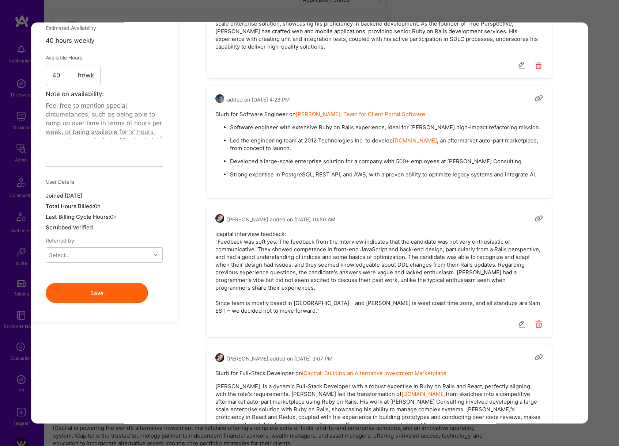
scroll to position [627, 0]
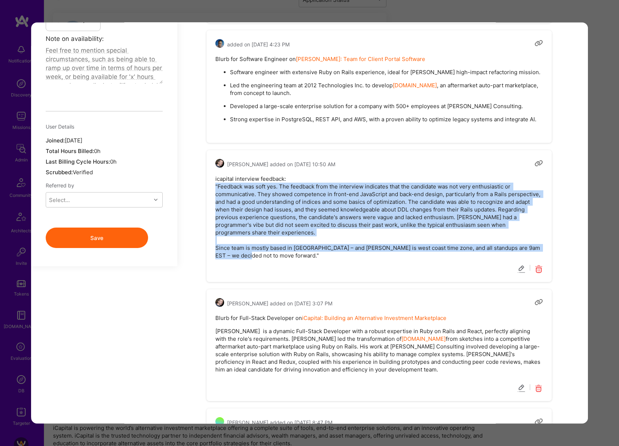
drag, startPoint x: 274, startPoint y: 248, endPoint x: 215, endPoint y: 181, distance: 89.3
click at [215, 181] on div "[PERSON_NAME] added on [DATE] 10:50 AM icapital interview feedback: "Feedback w…" at bounding box center [379, 216] width 345 height 132
copy pre ""Feedback was soft yes. The feedback from the interview indicates that the cand…"
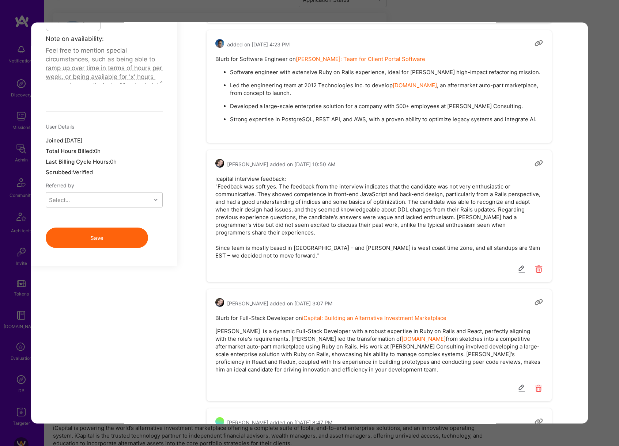
click at [607, 218] on div "Application 7 of 8 Builder Missing Requirements Timezone Overlap 8 hours hours …" at bounding box center [309, 223] width 619 height 446
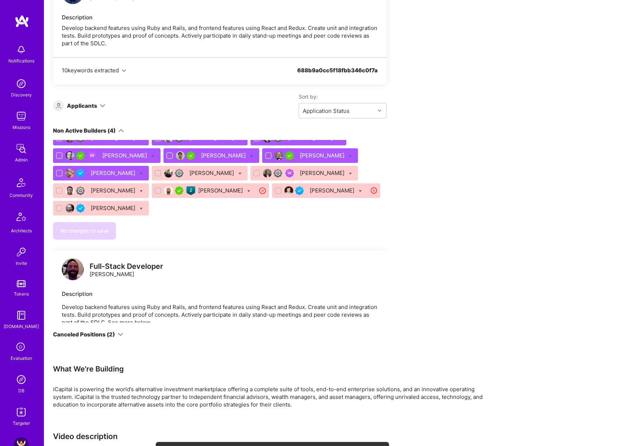
scroll to position [2466, 0]
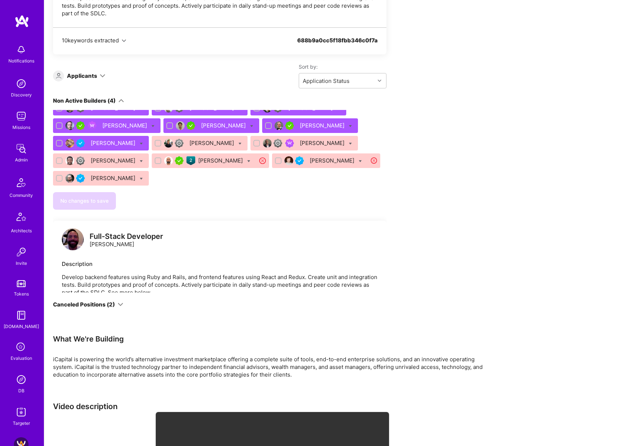
click at [118, 302] on icon at bounding box center [120, 304] width 5 height 5
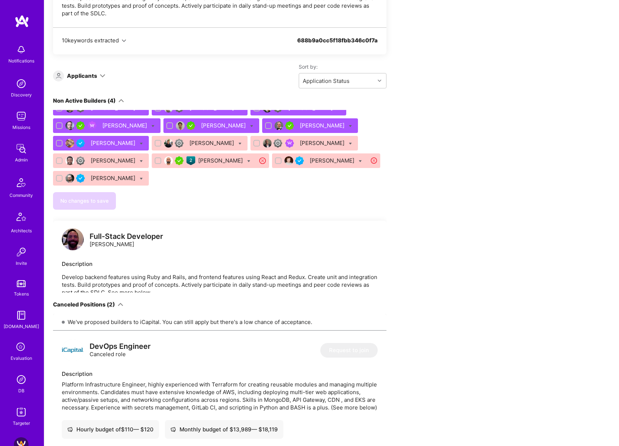
scroll to position [83, 0]
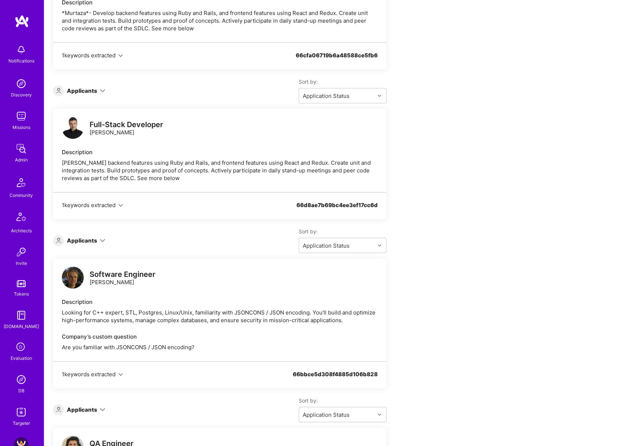
scroll to position [1290, 0]
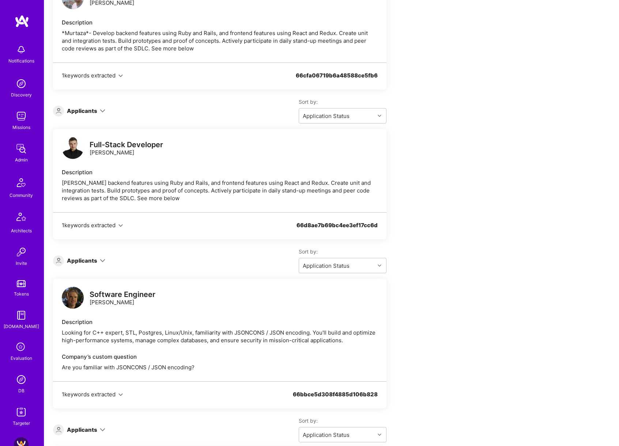
click at [97, 256] on div "Applicants" at bounding box center [79, 261] width 52 height 11
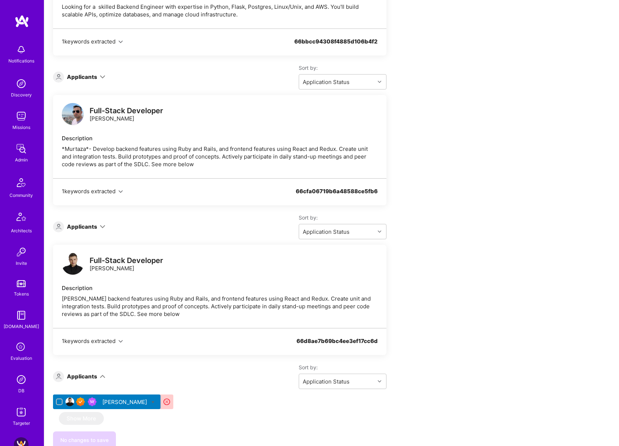
scroll to position [1146, 0]
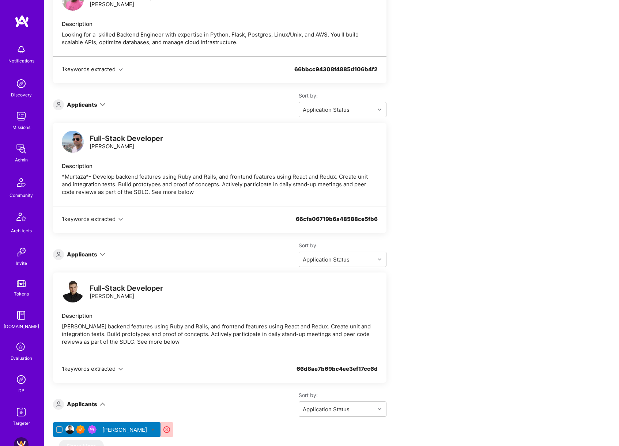
click at [101, 252] on icon at bounding box center [102, 254] width 5 height 5
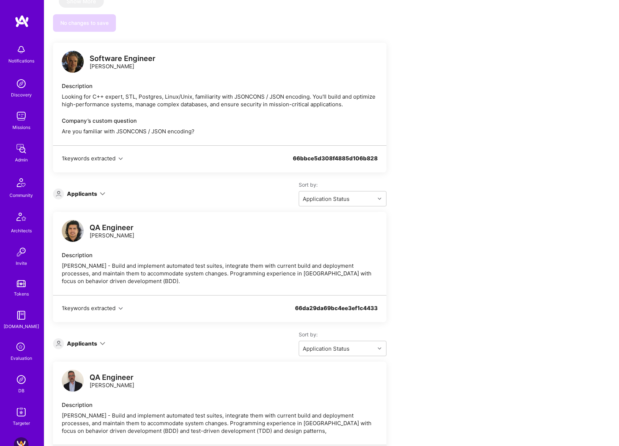
scroll to position [1662, 0]
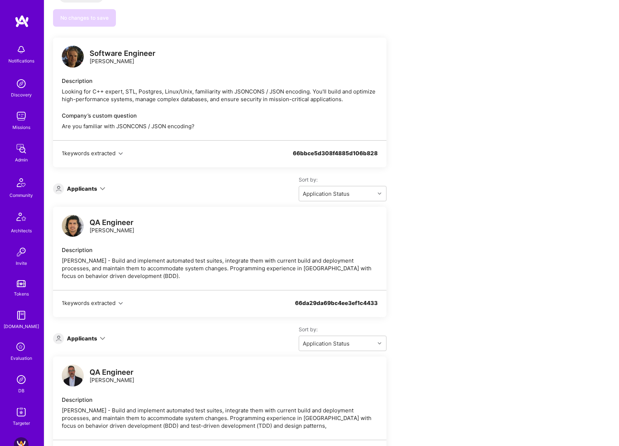
click at [102, 186] on icon at bounding box center [102, 188] width 5 height 5
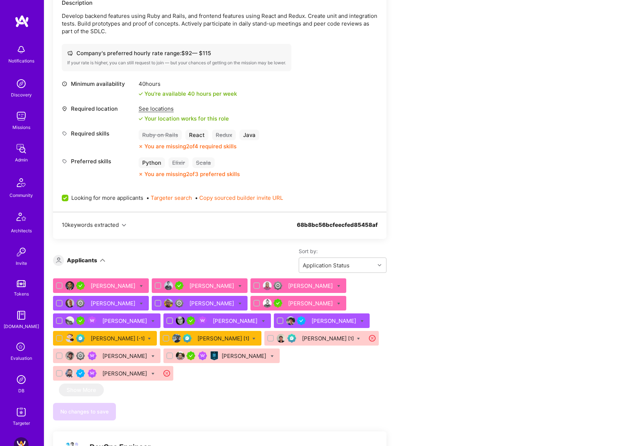
scroll to position [220, 0]
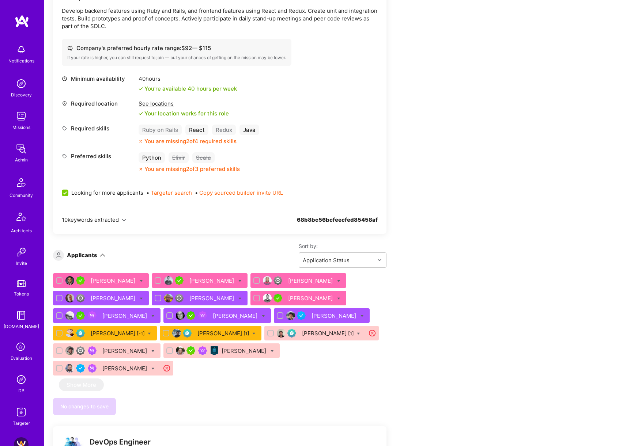
click at [290, 298] on div "[PERSON_NAME]" at bounding box center [311, 299] width 46 height 8
click at [288, 298] on div "[PERSON_NAME]" at bounding box center [311, 299] width 46 height 8
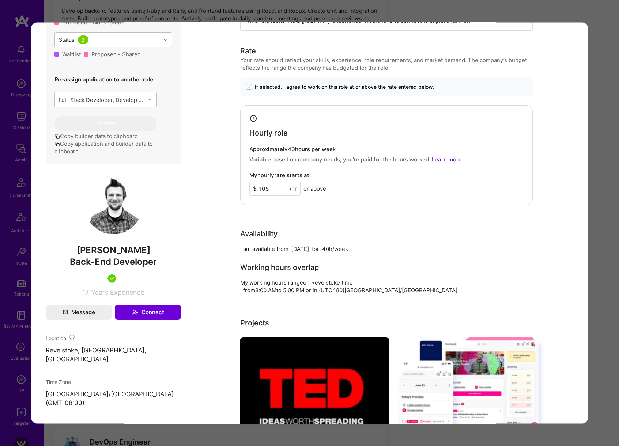
scroll to position [343, 0]
click at [76, 364] on p "Revelstoke, [GEOGRAPHIC_DATA], [GEOGRAPHIC_DATA]" at bounding box center [113, 355] width 135 height 18
copy p "Revelstoke, [GEOGRAPHIC_DATA], [GEOGRAPHIC_DATA]"
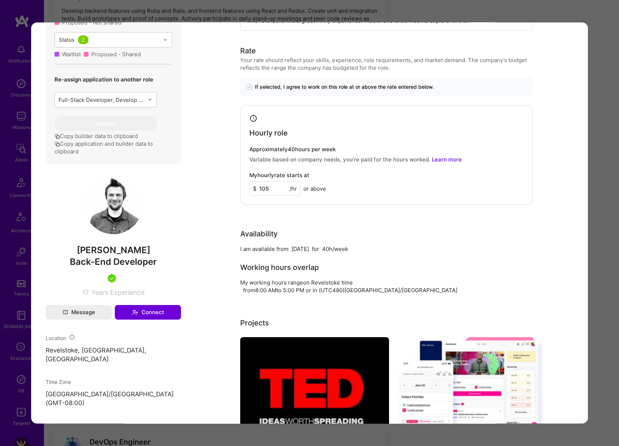
click at [520, 14] on div "Application 6 of 15 Builder Missing Requirements Required Skills Missing or low…" at bounding box center [309, 223] width 619 height 446
click at [464, 17] on div "Application 6 of 15 Builder Missing Requirements Required Skills Missing or low…" at bounding box center [309, 223] width 619 height 446
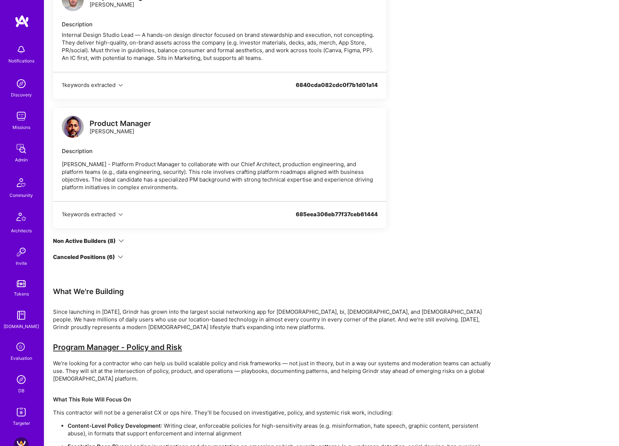
scroll to position [2270, 0]
click at [118, 238] on icon at bounding box center [120, 240] width 5 height 5
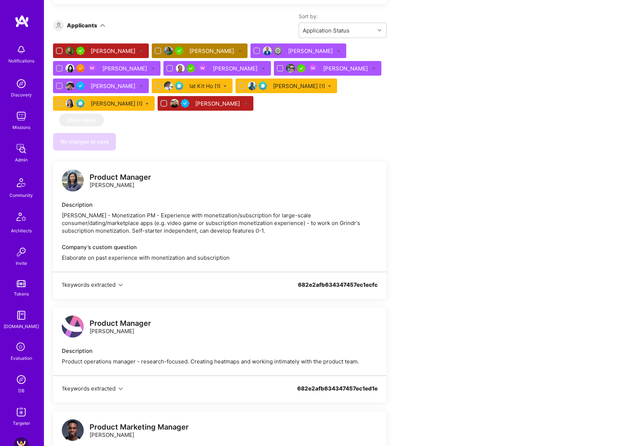
scroll to position [1459, 0]
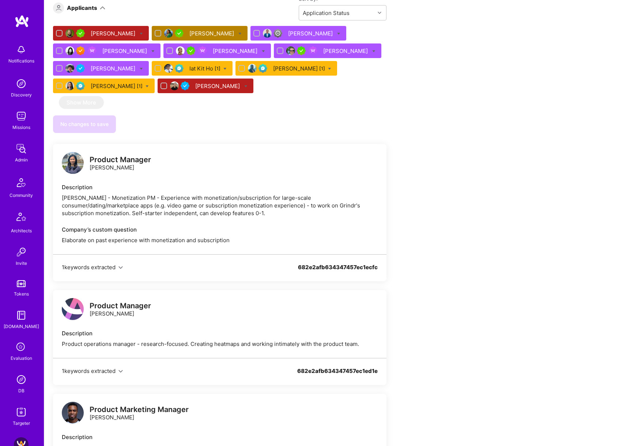
click at [180, 226] on div "Company’s custom question" at bounding box center [220, 230] width 316 height 8
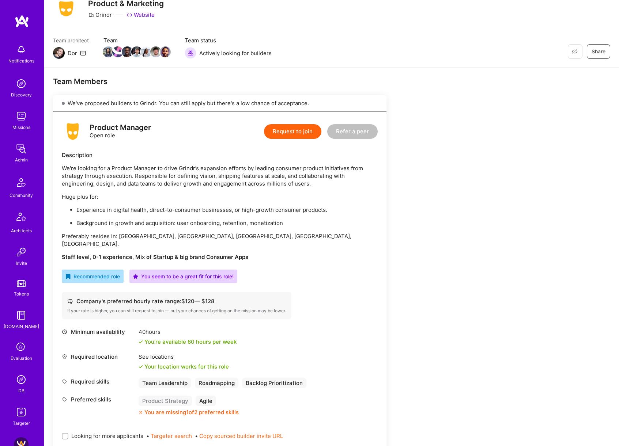
scroll to position [575, 0]
